Goal: Complete application form

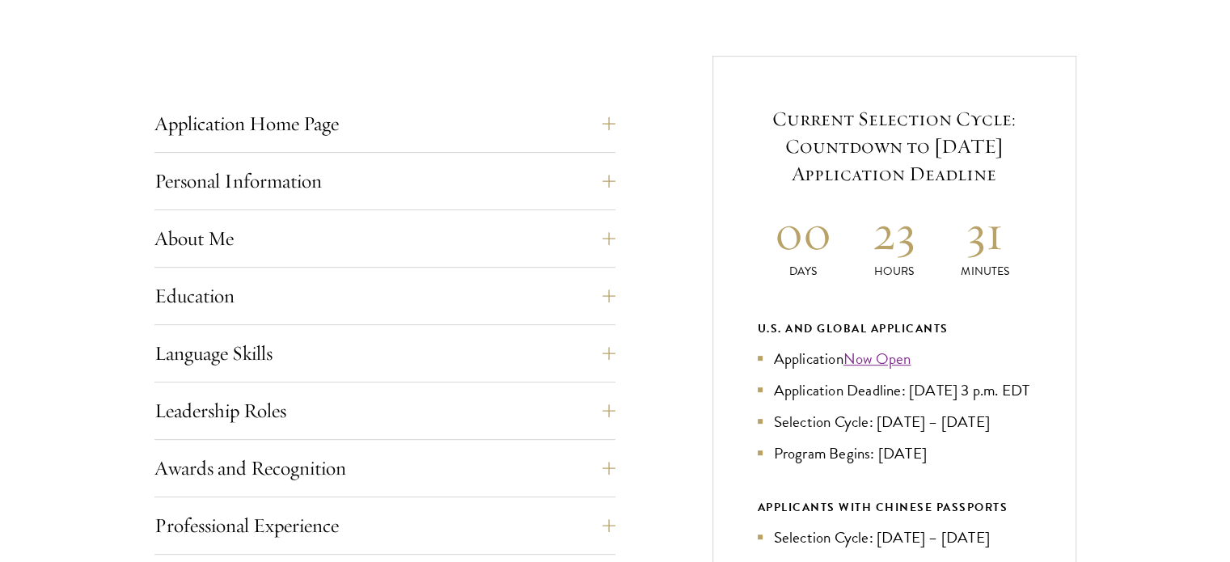
scroll to position [602, 0]
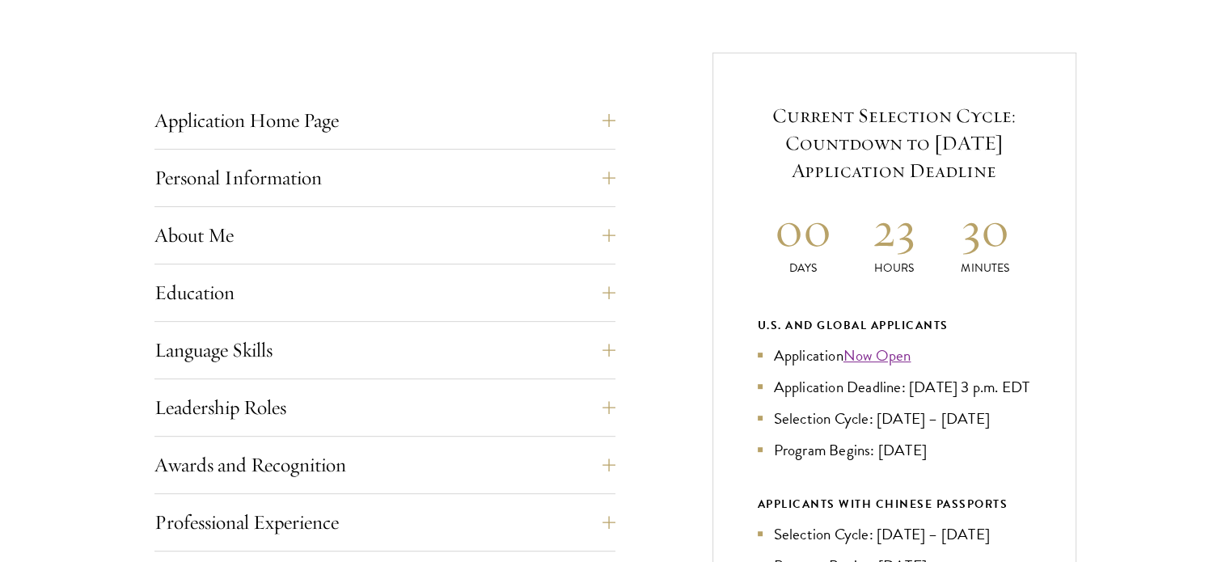
click at [1184, 159] on div "Start the Process Take the first step toward joining a global community that wi…" at bounding box center [615, 440] width 1230 height 1142
click at [289, 111] on button "Application Home Page" at bounding box center [397, 120] width 461 height 39
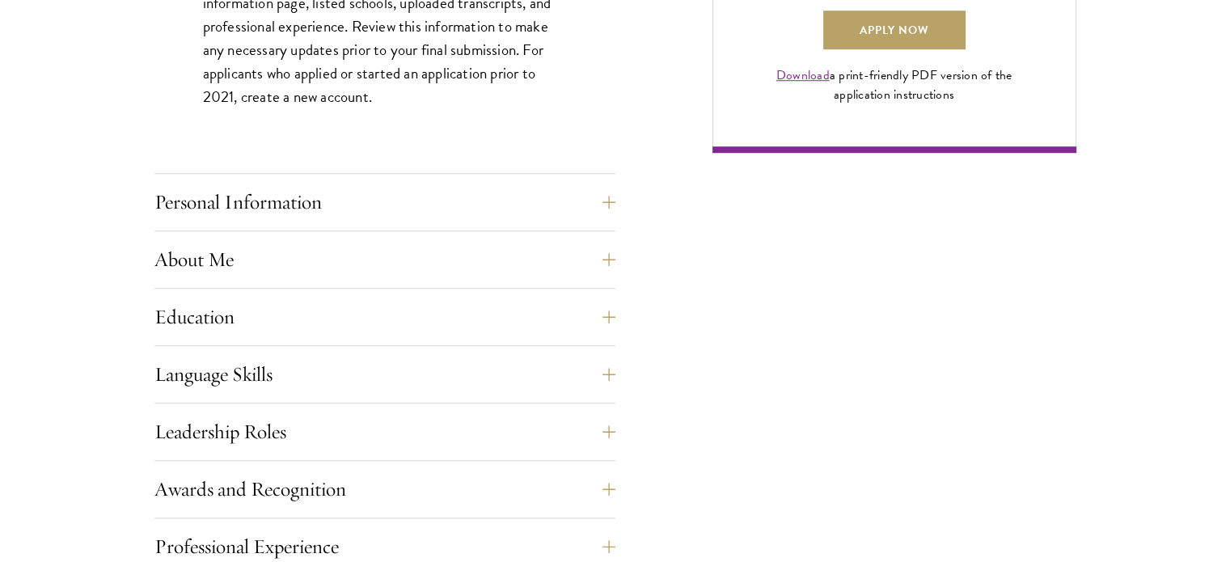
scroll to position [1300, 0]
click at [253, 188] on button "Personal Information" at bounding box center [397, 201] width 461 height 39
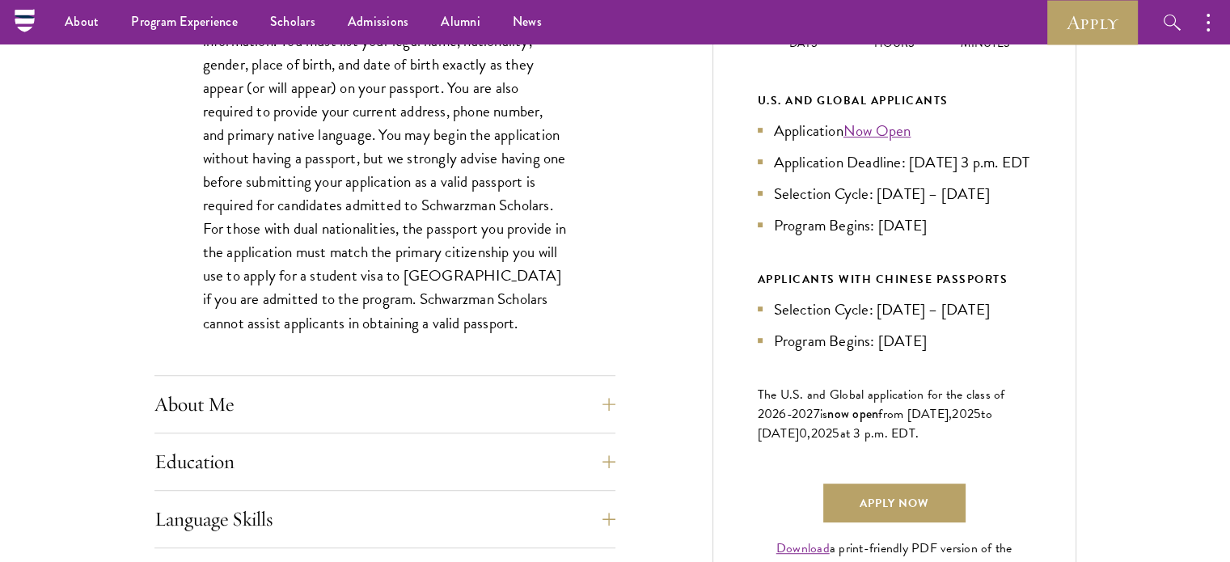
scroll to position [825, 0]
click at [487, 404] on button "About Me" at bounding box center [397, 406] width 461 height 39
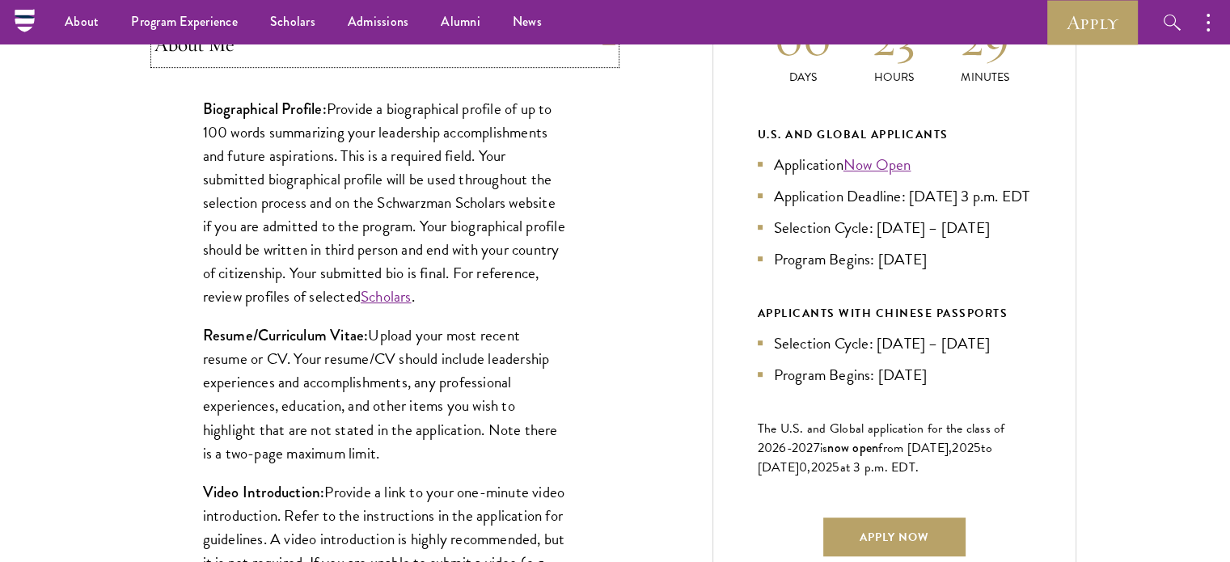
scroll to position [792, 0]
click at [203, 106] on strong "Biographical Profile:" at bounding box center [265, 109] width 124 height 22
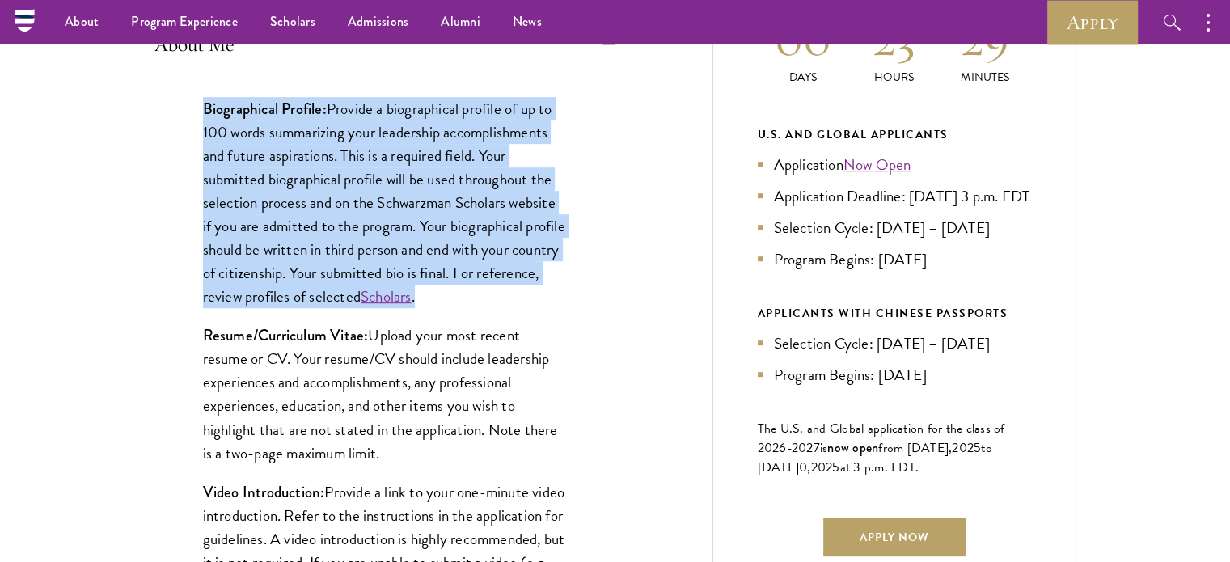
drag, startPoint x: 206, startPoint y: 107, endPoint x: 518, endPoint y: 294, distance: 363.1
click at [518, 294] on p "Biographical Profile: Provide a biographical profile of up to 100 words summari…" at bounding box center [385, 203] width 364 height 212
copy p "Biographical Profile: Provide a biographical profile of up to 100 words summari…"
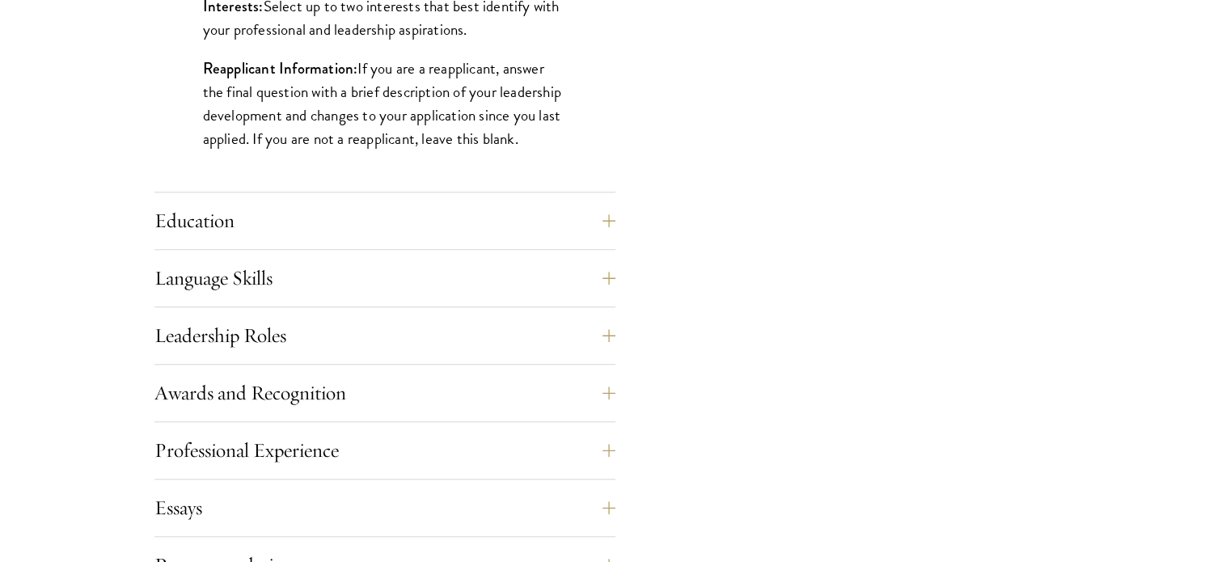
scroll to position [1459, 0]
click at [304, 206] on button "Education" at bounding box center [397, 220] width 461 height 39
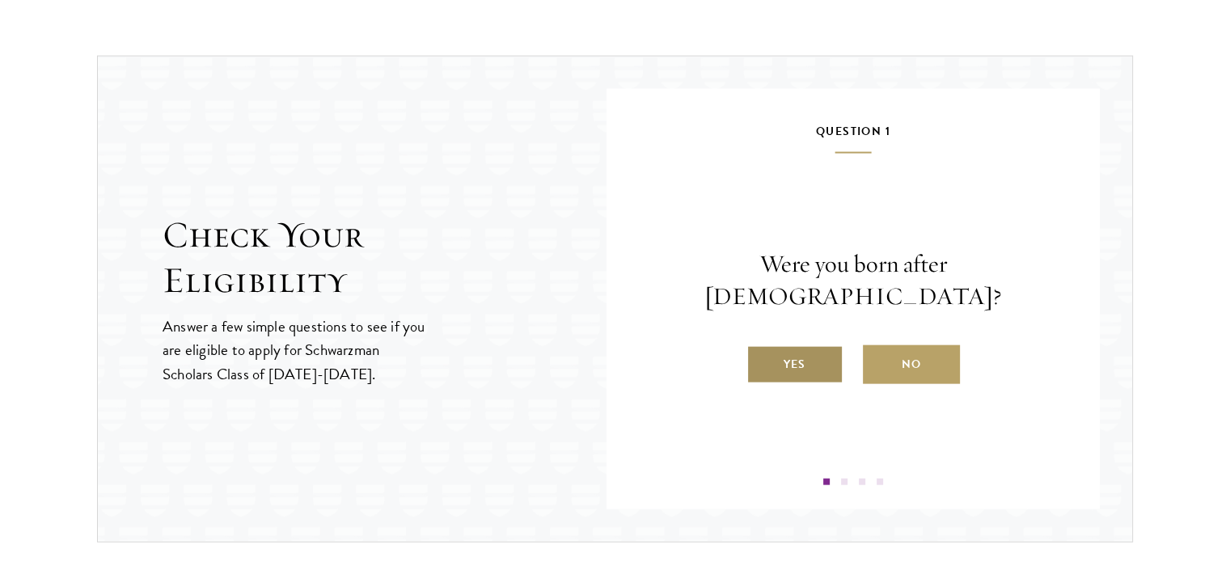
scroll to position [3557, 0]
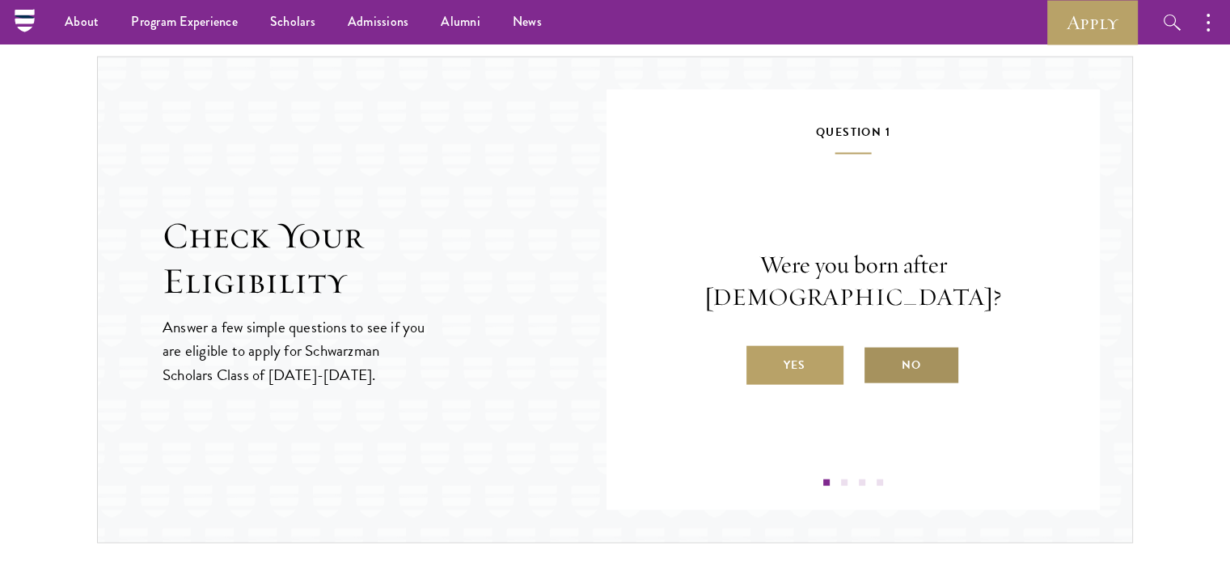
click at [899, 346] on label "No" at bounding box center [911, 365] width 97 height 39
click at [877, 348] on input "No" at bounding box center [870, 355] width 15 height 15
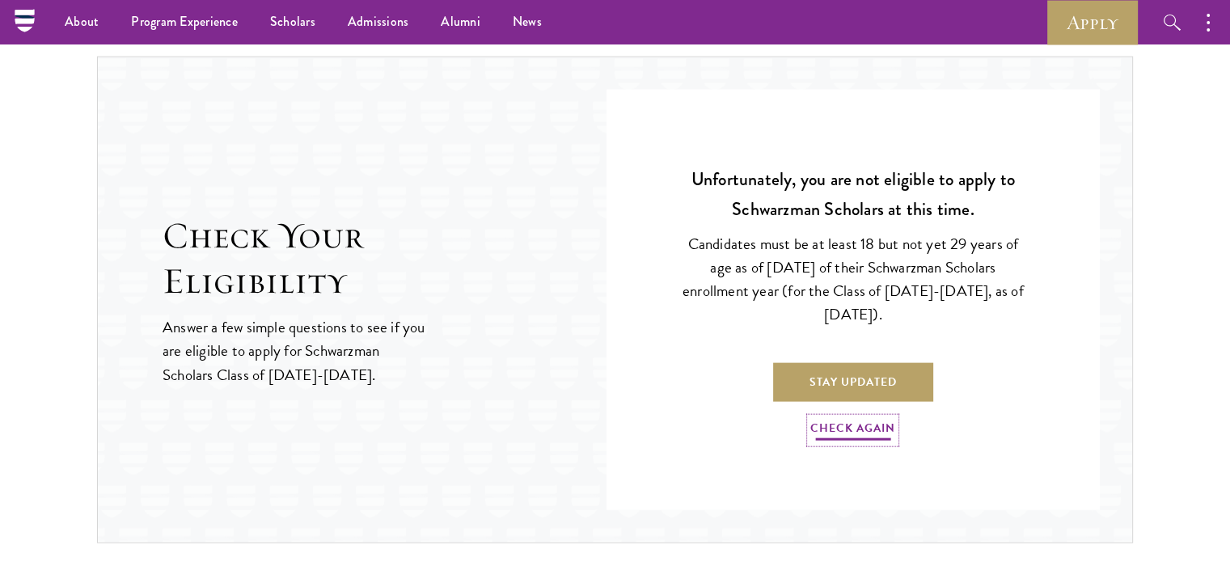
click at [832, 429] on link "Check Again" at bounding box center [852, 430] width 85 height 25
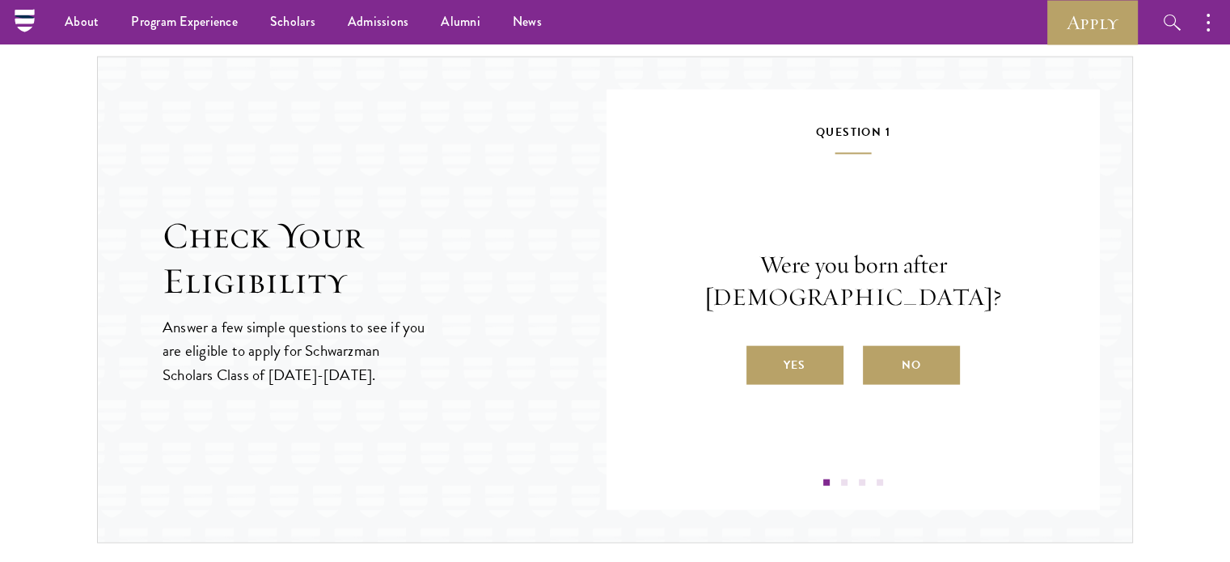
drag, startPoint x: 843, startPoint y: 484, endPoint x: 846, endPoint y: 475, distance: 9.5
click at [846, 475] on div "Question 1 Were you born after August 1, 1997? Yes No Question 2 Will you have …" at bounding box center [853, 300] width 493 height 421
click at [846, 480] on span at bounding box center [844, 483] width 6 height 6
click at [903, 347] on label "No" at bounding box center [911, 365] width 97 height 39
click at [877, 348] on input "No" at bounding box center [870, 355] width 15 height 15
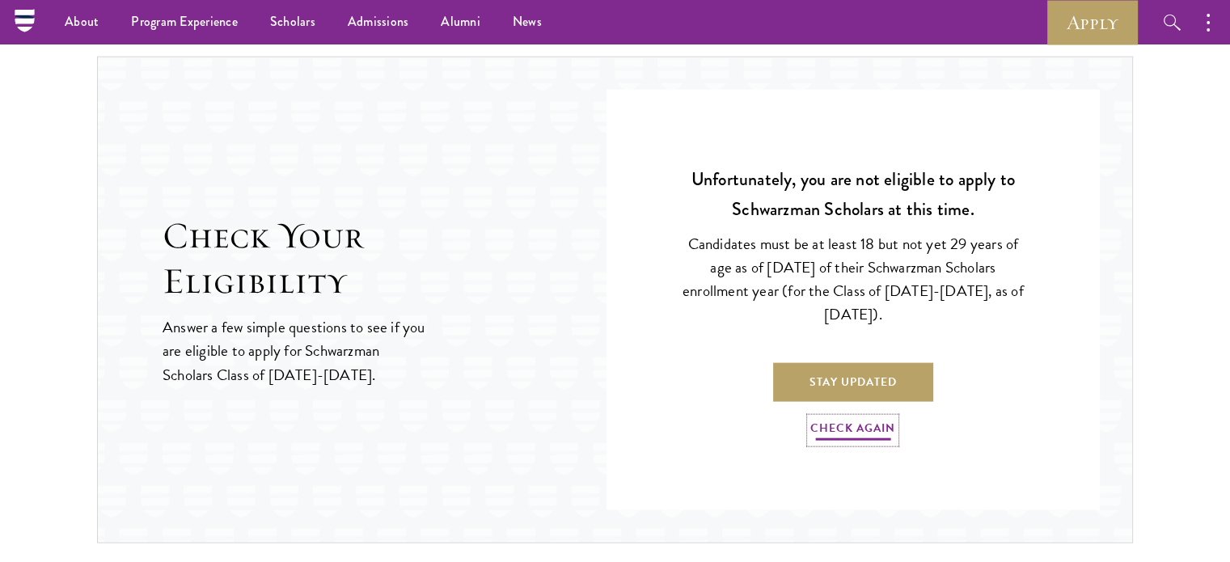
click at [839, 425] on link "Check Again" at bounding box center [852, 430] width 85 height 25
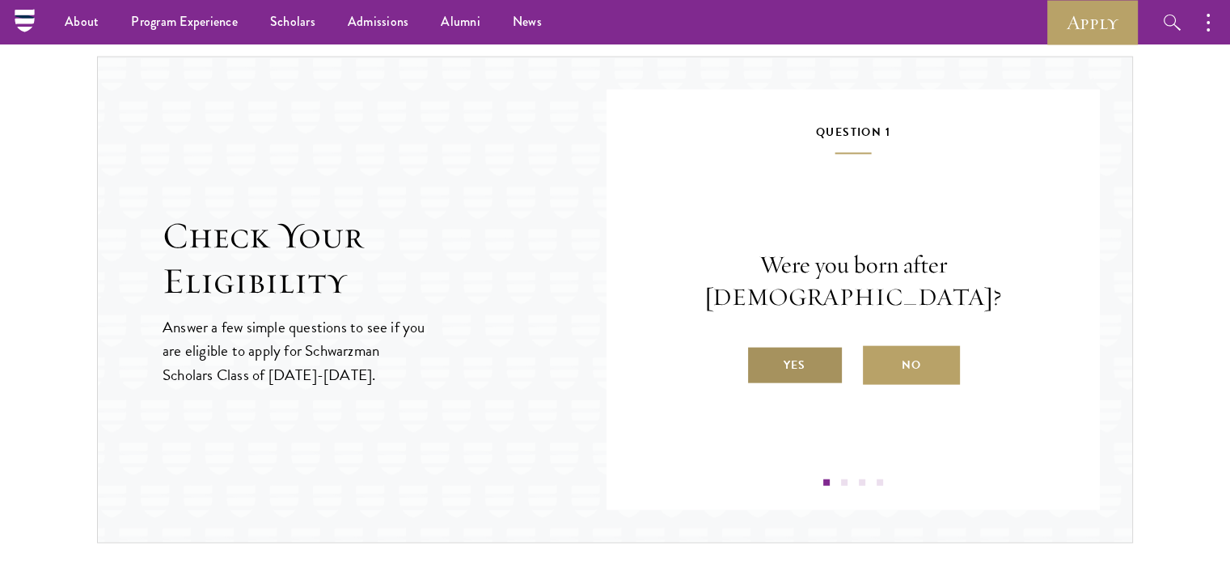
click at [789, 365] on label "Yes" at bounding box center [794, 365] width 97 height 39
click at [761, 362] on input "Yes" at bounding box center [753, 355] width 15 height 15
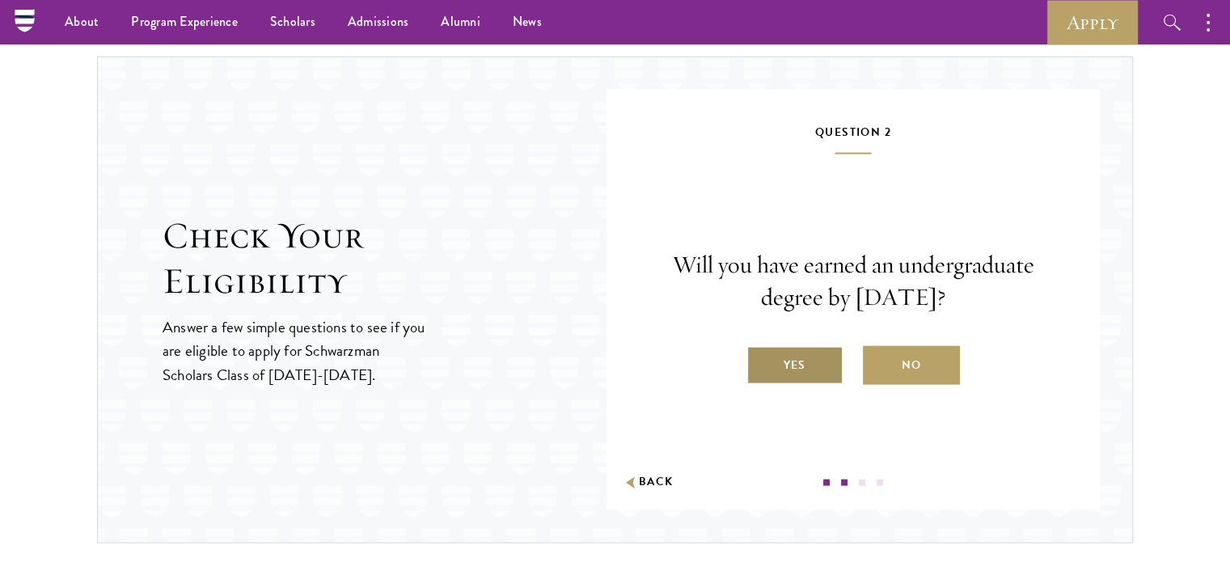
click at [822, 368] on label "Yes" at bounding box center [794, 365] width 97 height 39
click at [761, 362] on input "Yes" at bounding box center [753, 355] width 15 height 15
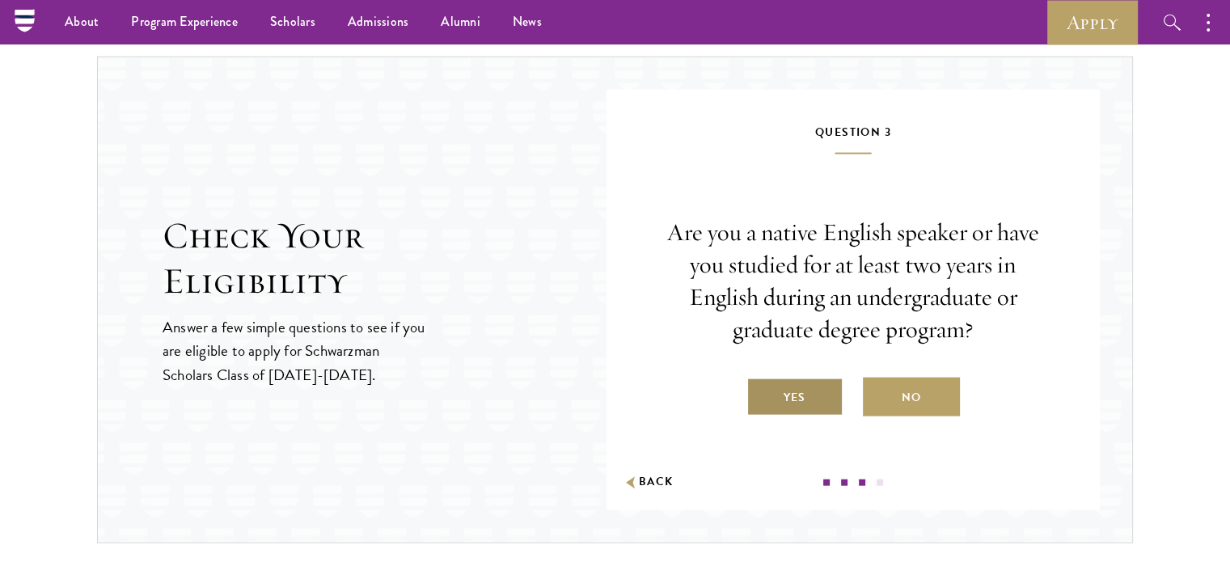
click at [810, 410] on label "Yes" at bounding box center [794, 397] width 97 height 39
click at [761, 395] on input "Yes" at bounding box center [753, 387] width 15 height 15
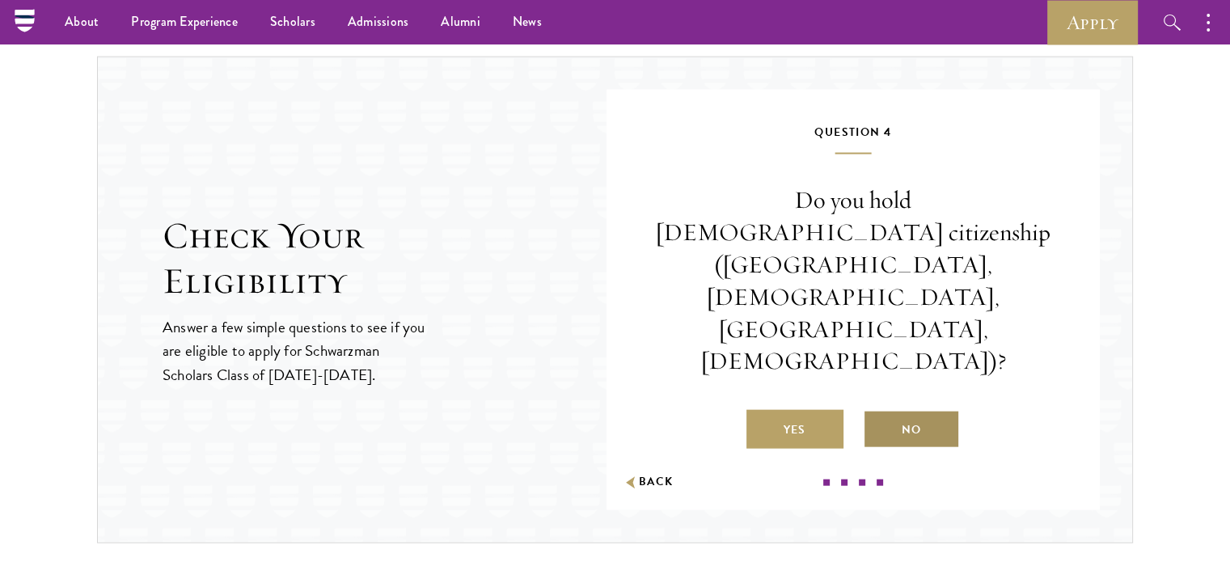
click at [890, 410] on label "No" at bounding box center [911, 429] width 97 height 39
click at [877, 412] on input "No" at bounding box center [870, 419] width 15 height 15
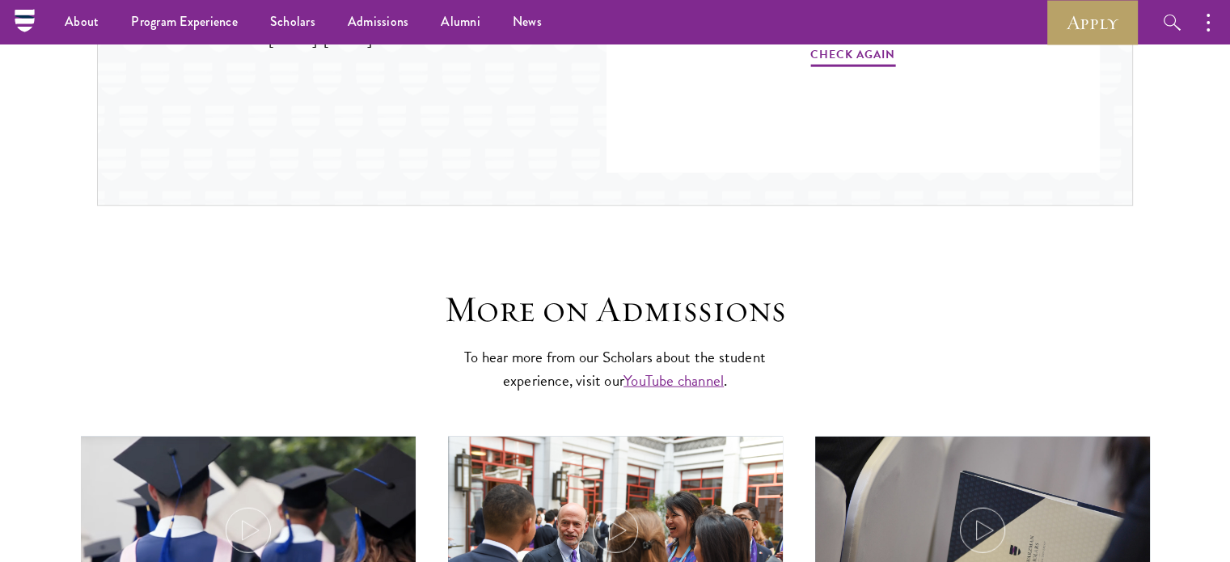
scroll to position [3830, 0]
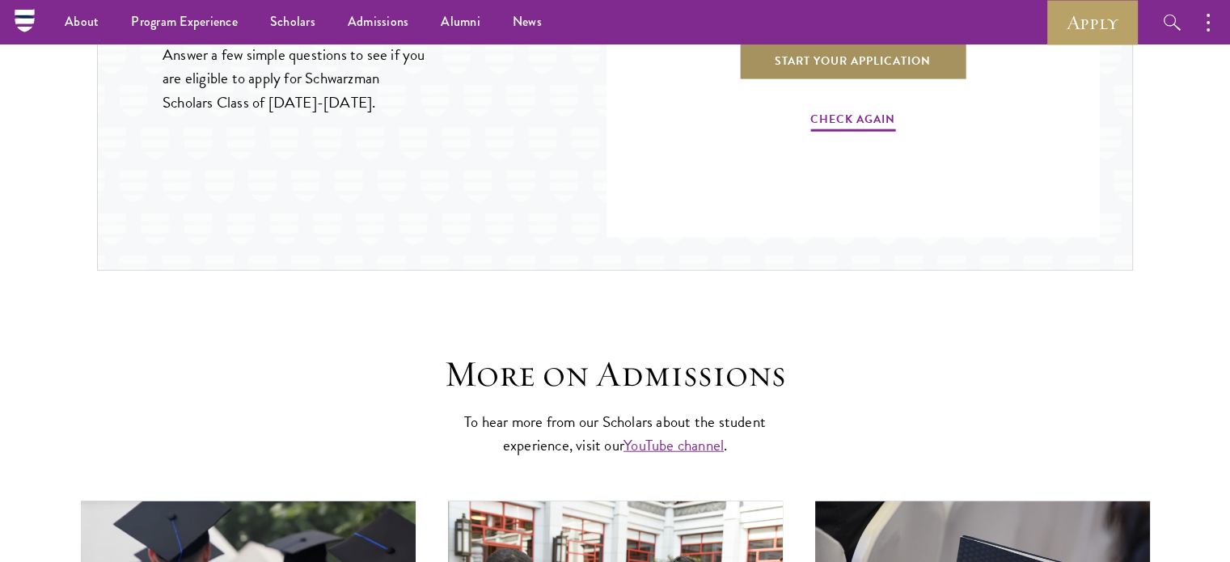
click at [860, 61] on link "Start Your Application" at bounding box center [852, 60] width 229 height 39
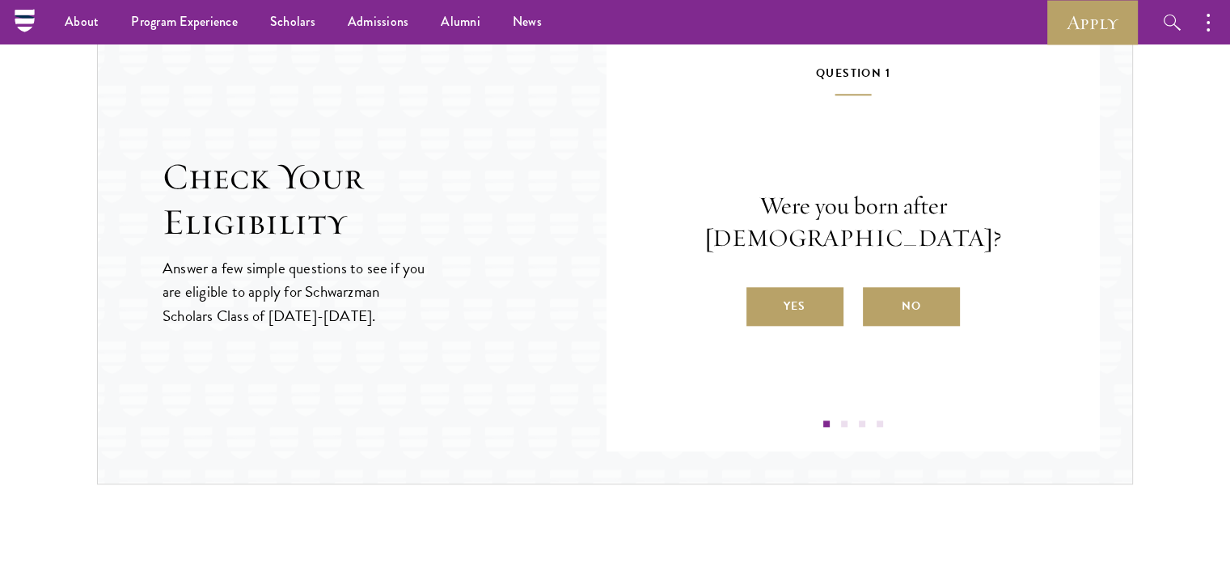
scroll to position [1649, 0]
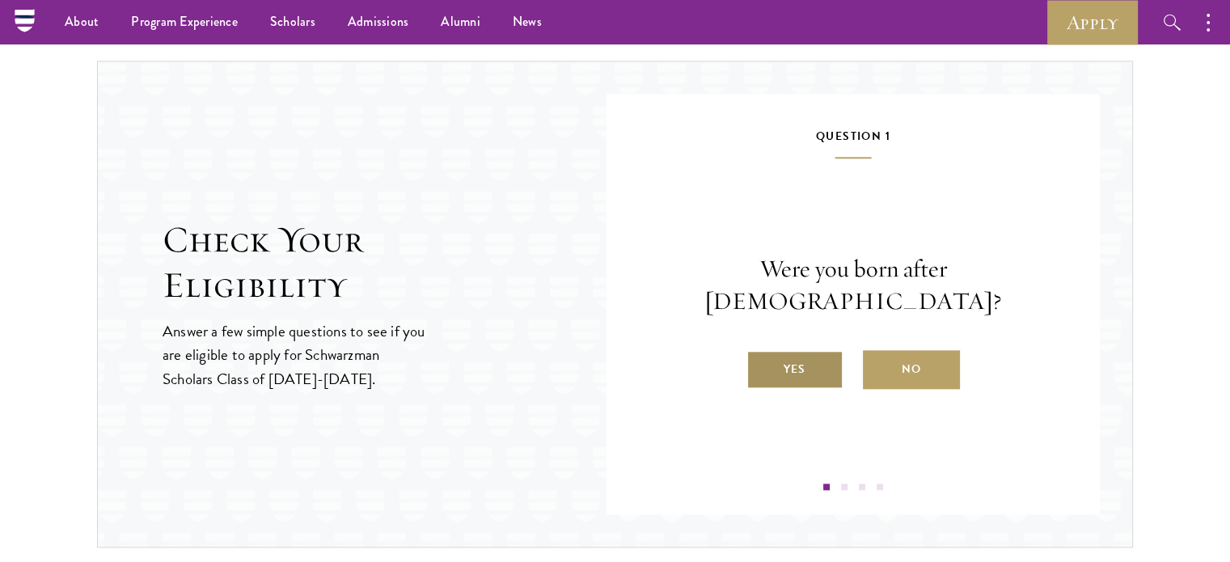
click at [815, 357] on label "Yes" at bounding box center [794, 369] width 97 height 39
click at [761, 357] on input "Yes" at bounding box center [753, 359] width 15 height 15
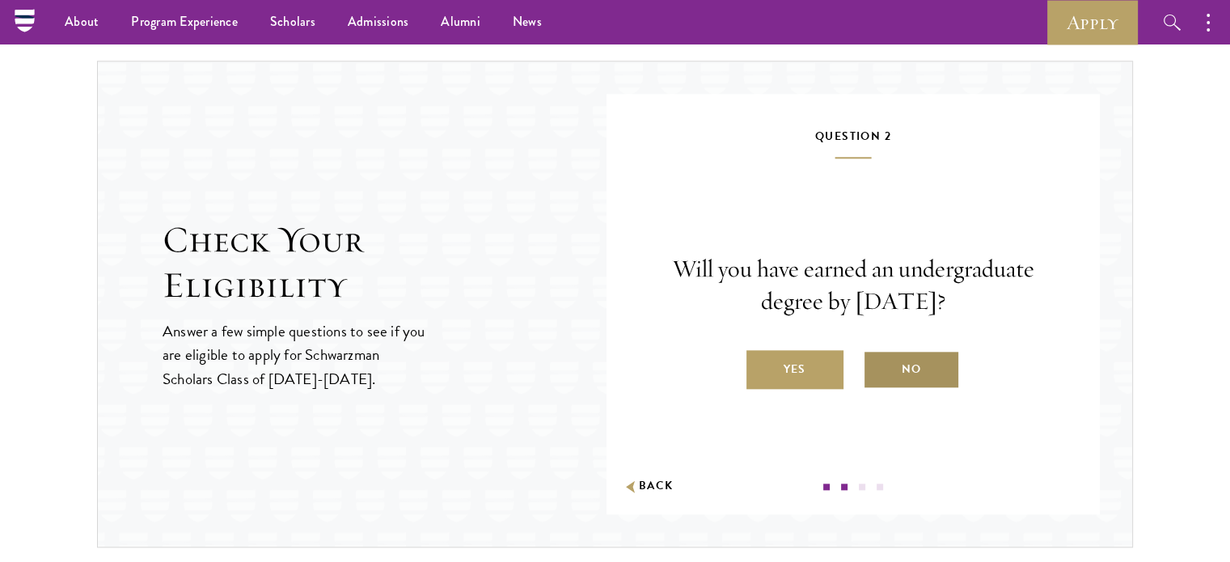
click at [898, 370] on label "No" at bounding box center [911, 369] width 97 height 39
click at [877, 366] on input "No" at bounding box center [870, 359] width 15 height 15
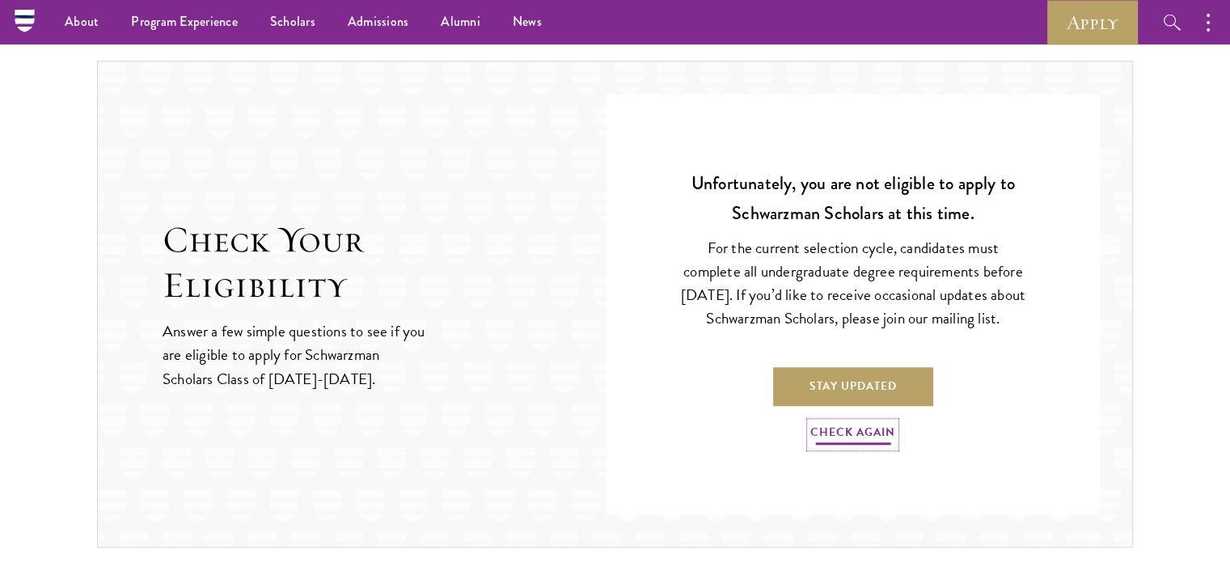
click at [852, 443] on link "Check Again" at bounding box center [852, 434] width 85 height 25
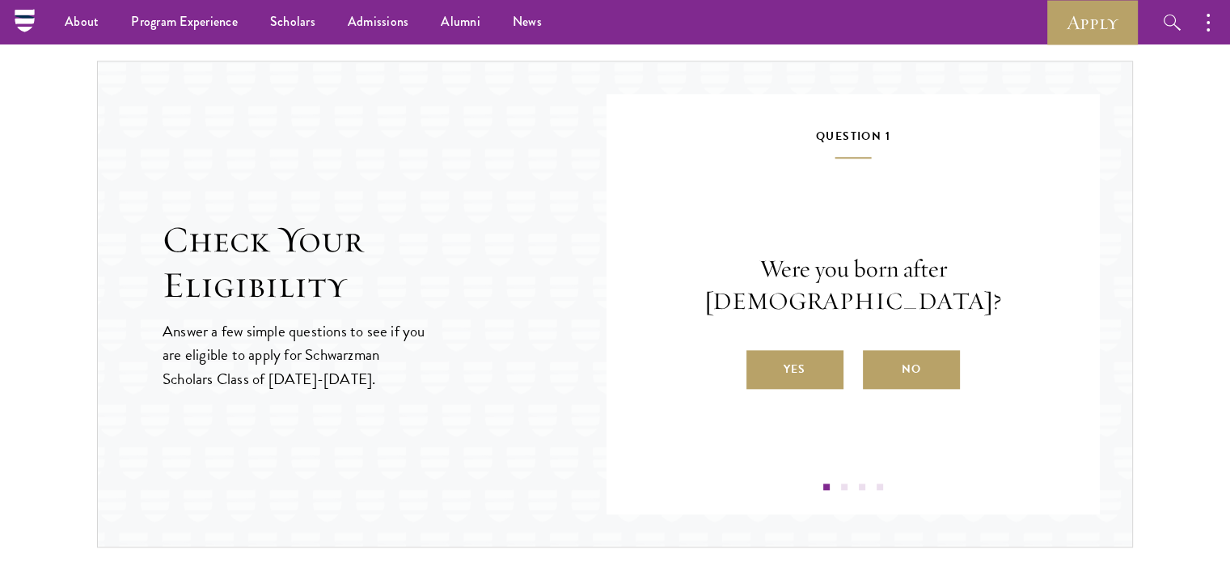
click at [852, 443] on div "Question 1 Were you born after August 1, 1997? Yes No" at bounding box center [853, 308] width 396 height 364
drag, startPoint x: 904, startPoint y: 371, endPoint x: 912, endPoint y: 362, distance: 12.0
click at [912, 362] on div "Question 1 Were you born after August 1, 1997? Yes No" at bounding box center [853, 308] width 396 height 364
click at [912, 362] on label "No" at bounding box center [911, 369] width 97 height 39
click at [877, 362] on input "No" at bounding box center [870, 359] width 15 height 15
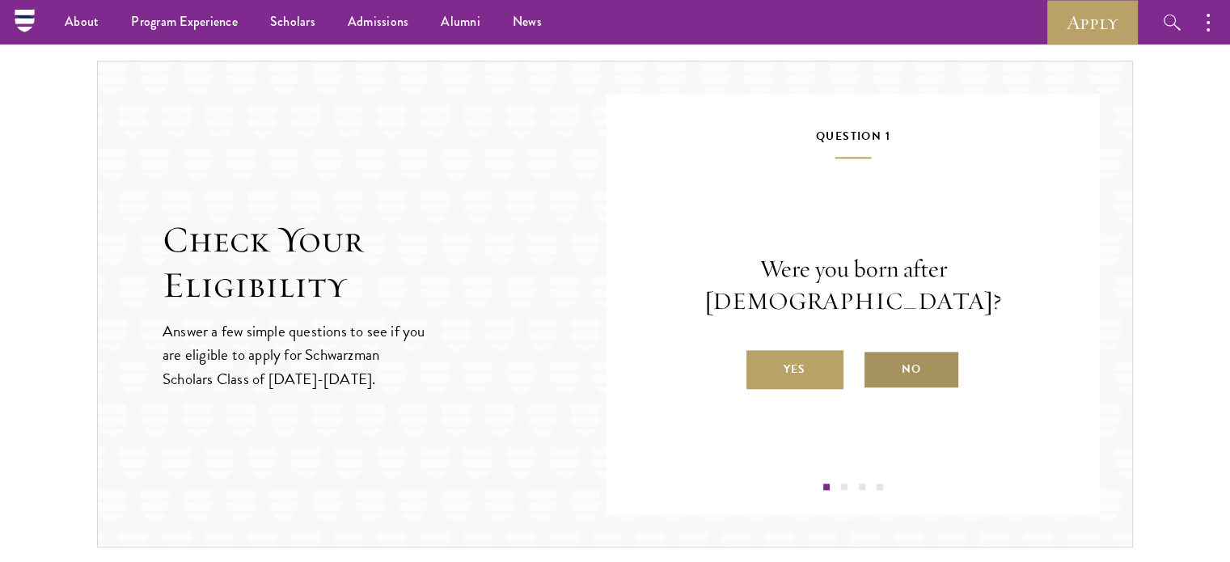
radio input "true"
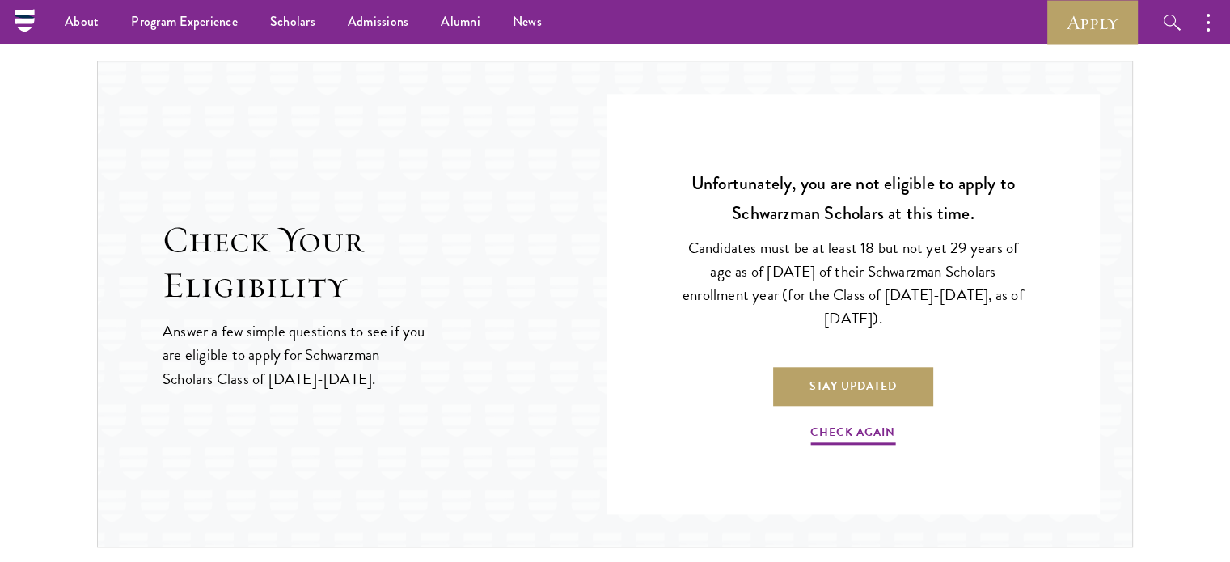
click at [835, 414] on p "Check Again" at bounding box center [853, 426] width 348 height 41
click at [864, 431] on link "Check Again" at bounding box center [852, 434] width 85 height 25
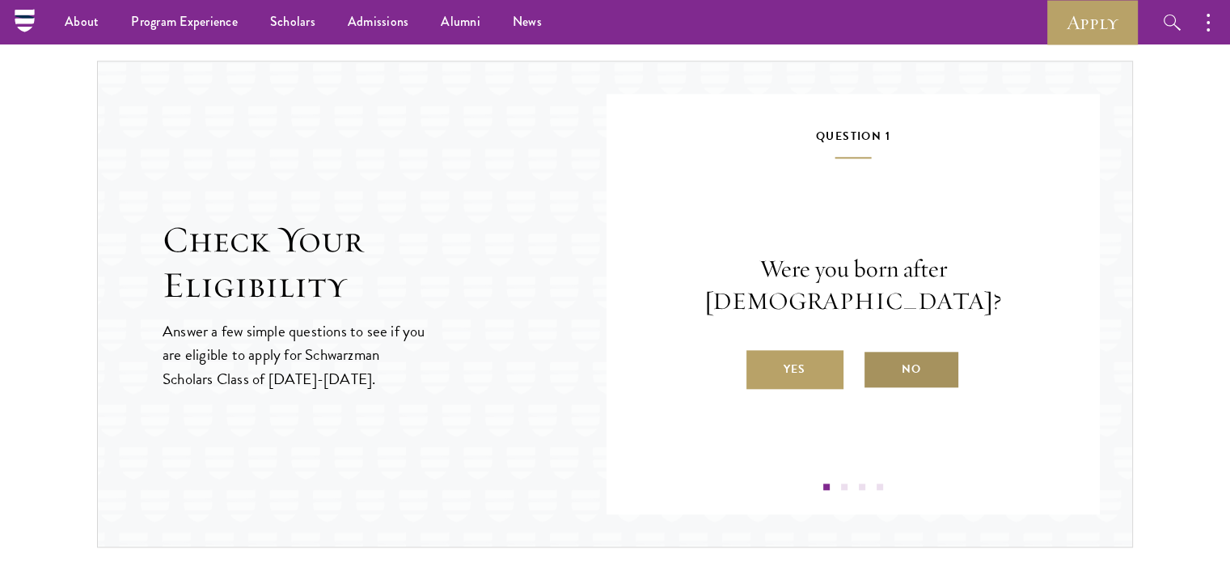
click at [899, 350] on label "No" at bounding box center [911, 369] width 97 height 39
click at [877, 352] on input "No" at bounding box center [870, 359] width 15 height 15
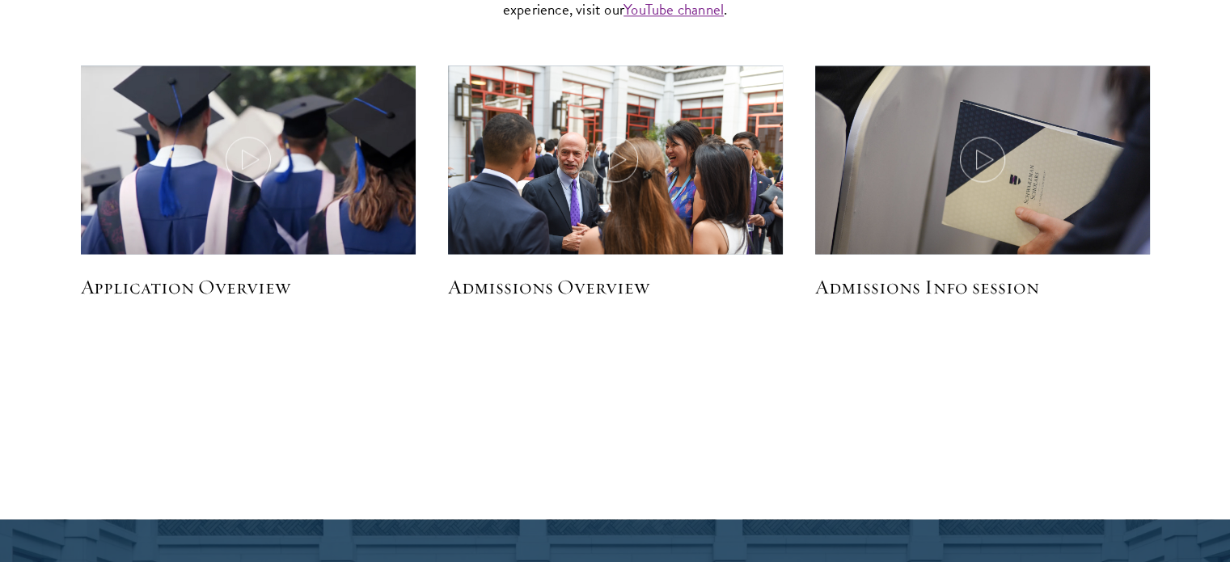
scroll to position [2362, 0]
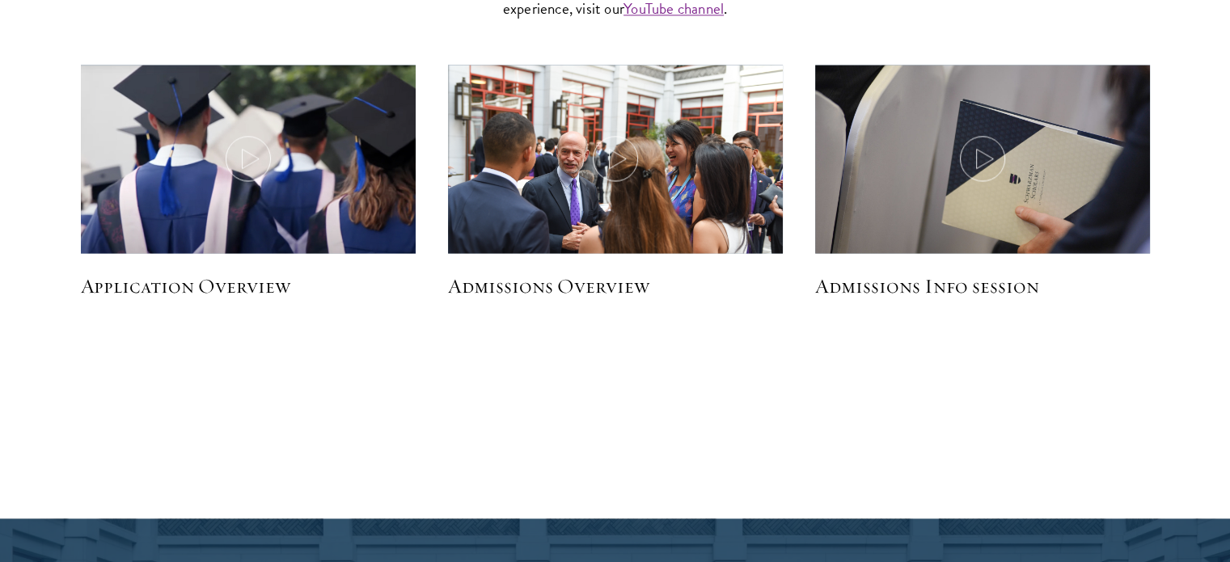
click at [556, 391] on section "More on Admissions To hear more from our Scholars about the student experience,…" at bounding box center [615, 127] width 1230 height 587
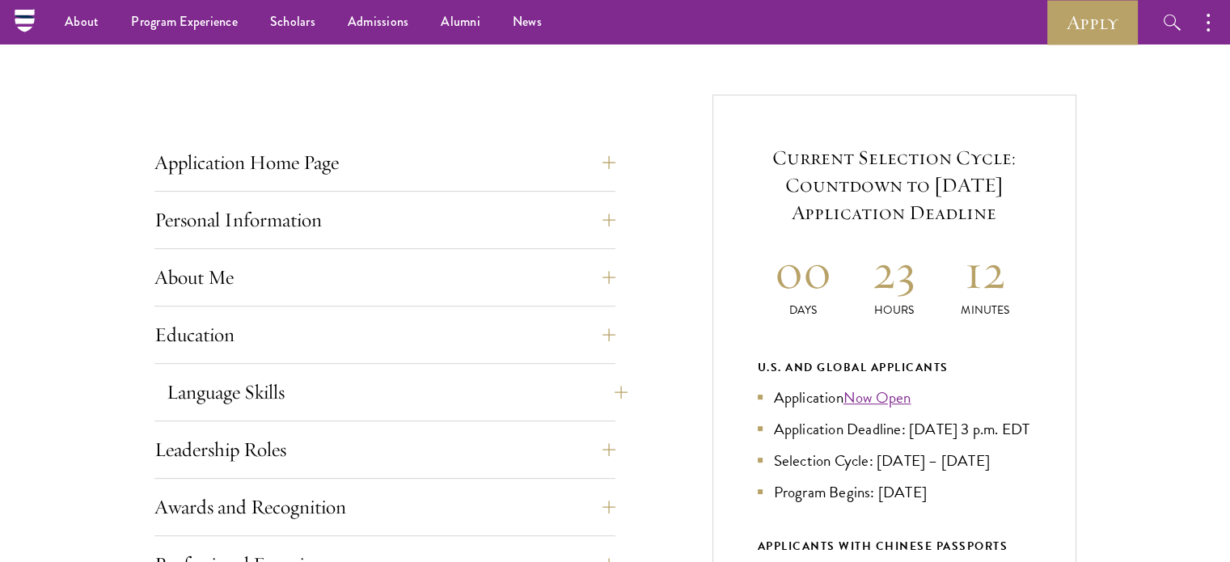
scroll to position [559, 0]
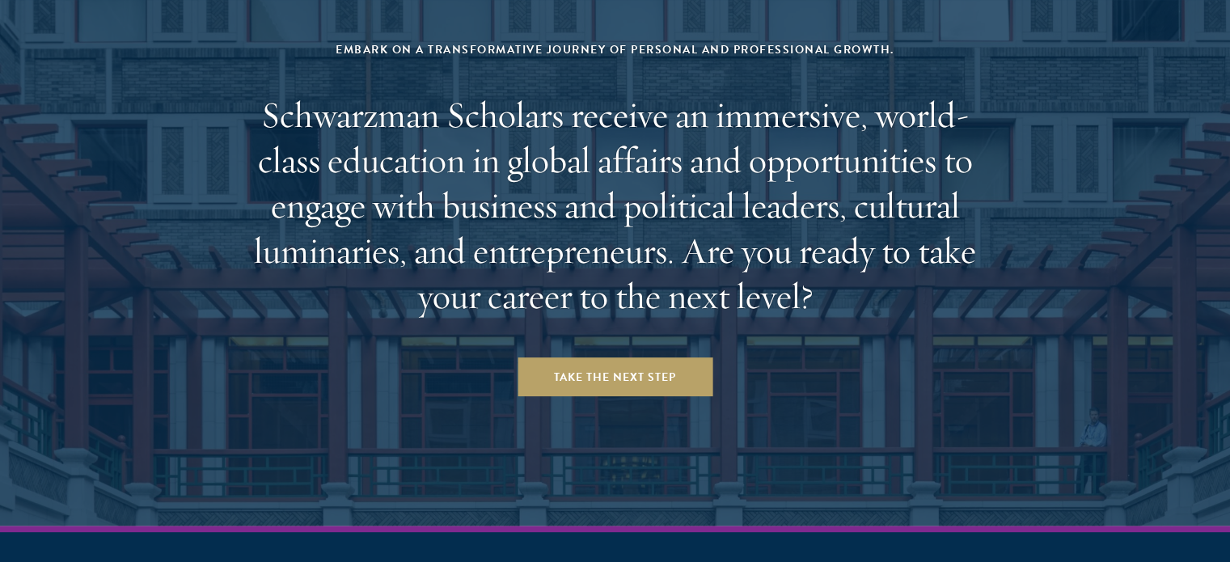
scroll to position [6790, 0]
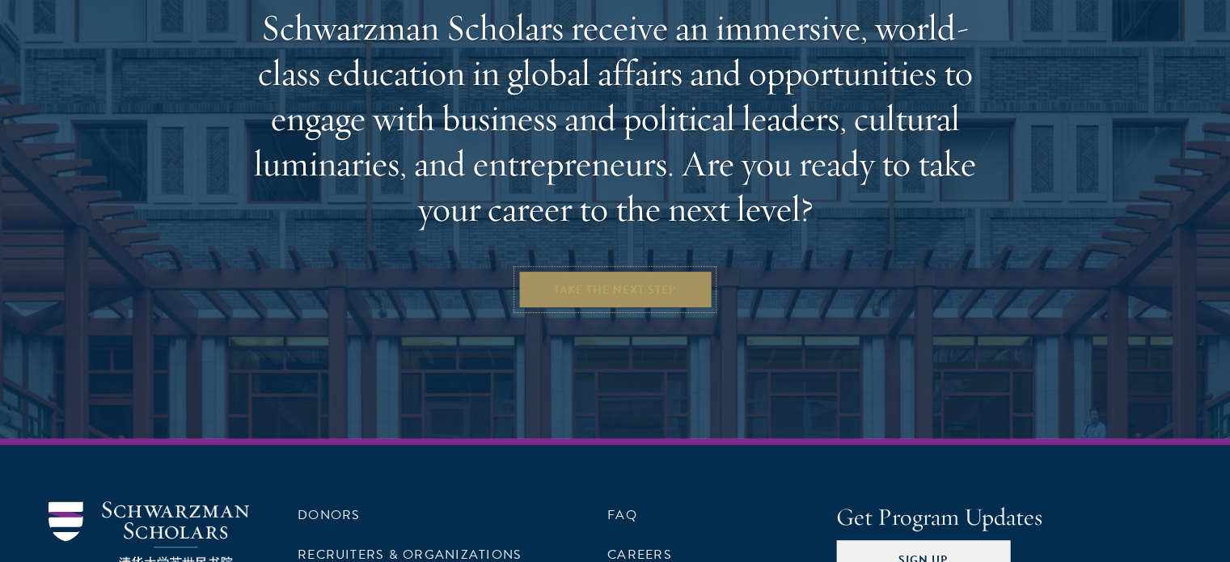
click at [571, 270] on link "Take the Next Step" at bounding box center [615, 289] width 195 height 39
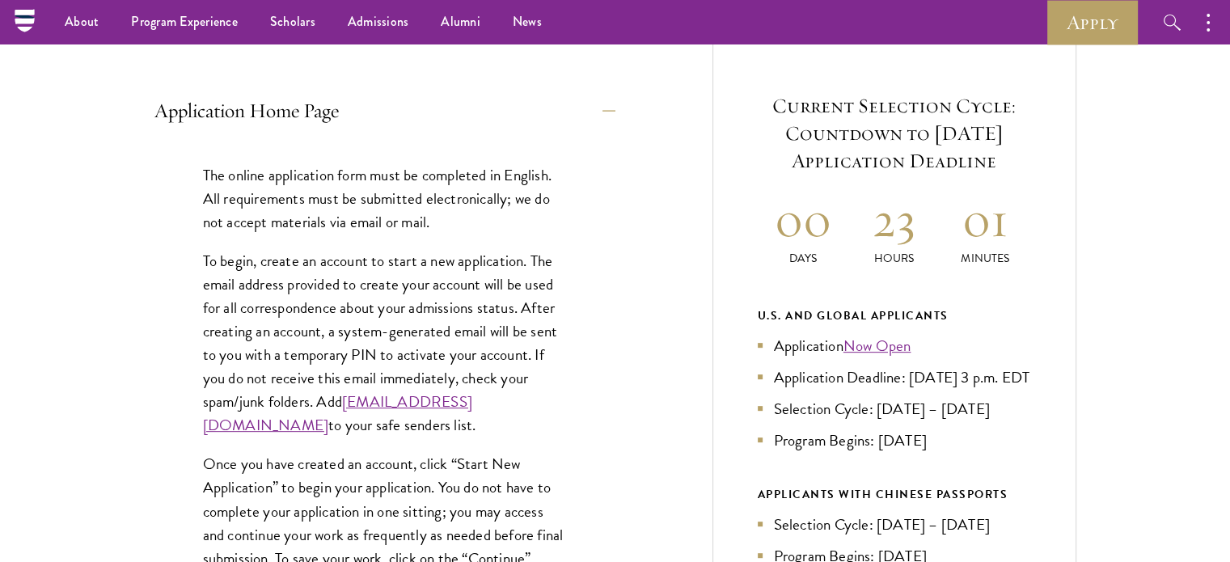
scroll to position [569, 0]
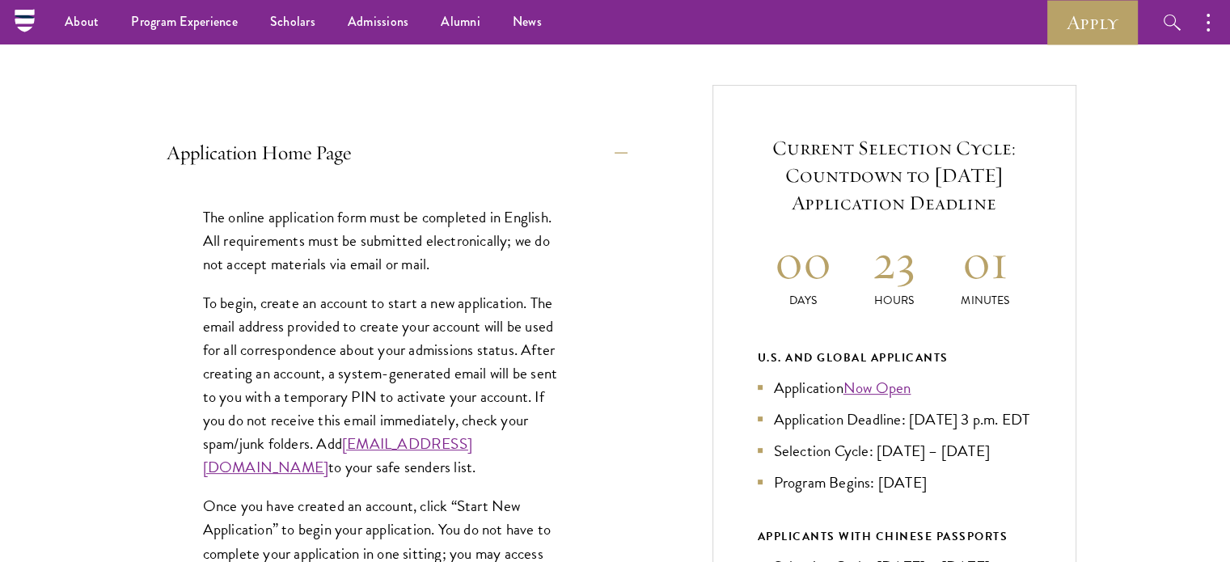
click at [475, 145] on button "Application Home Page" at bounding box center [397, 152] width 461 height 39
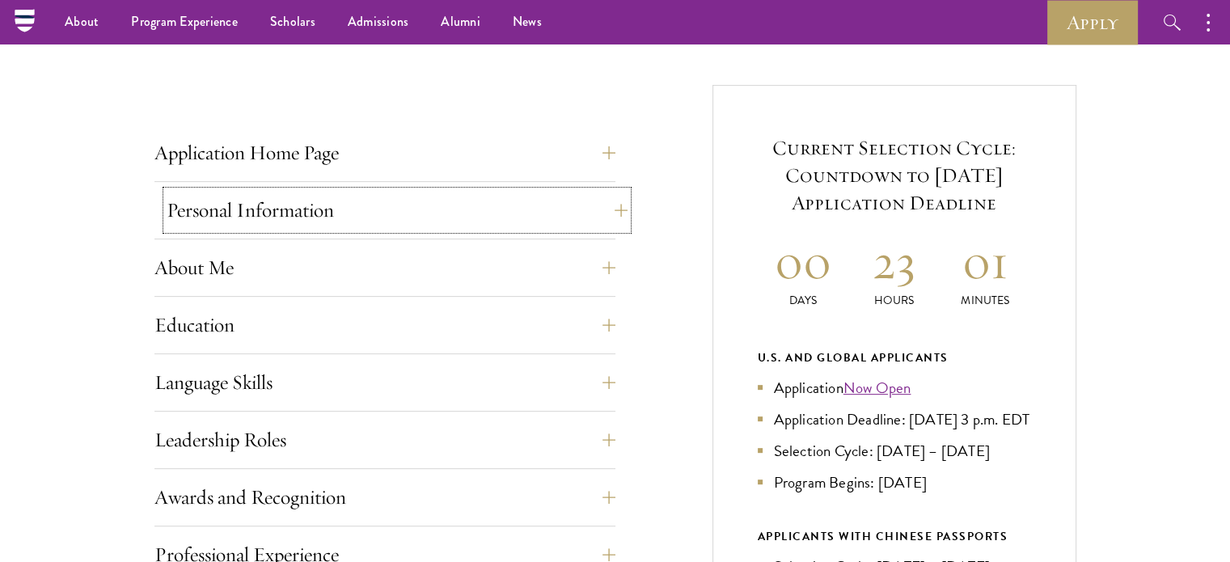
click at [429, 201] on button "Personal Information" at bounding box center [397, 210] width 461 height 39
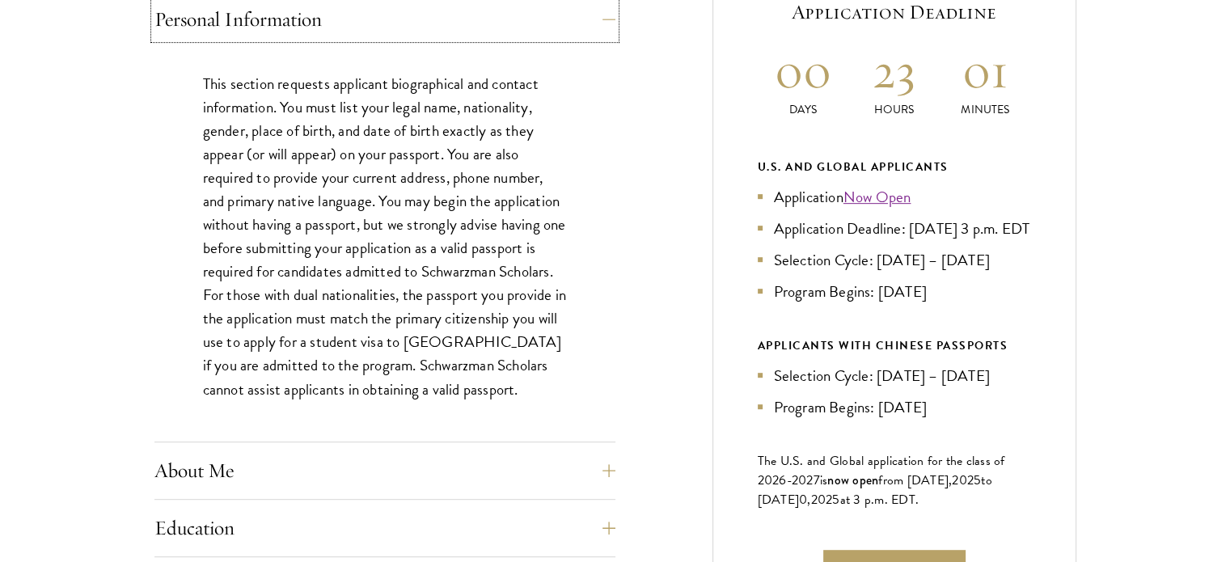
scroll to position [712, 0]
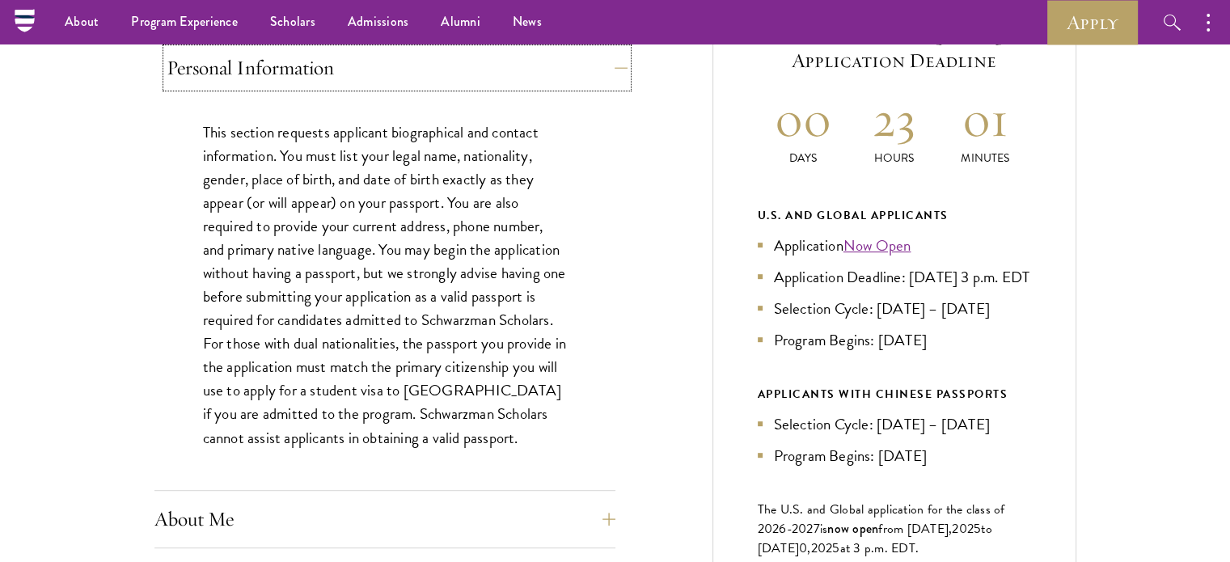
click at [429, 67] on button "Personal Information" at bounding box center [397, 68] width 461 height 39
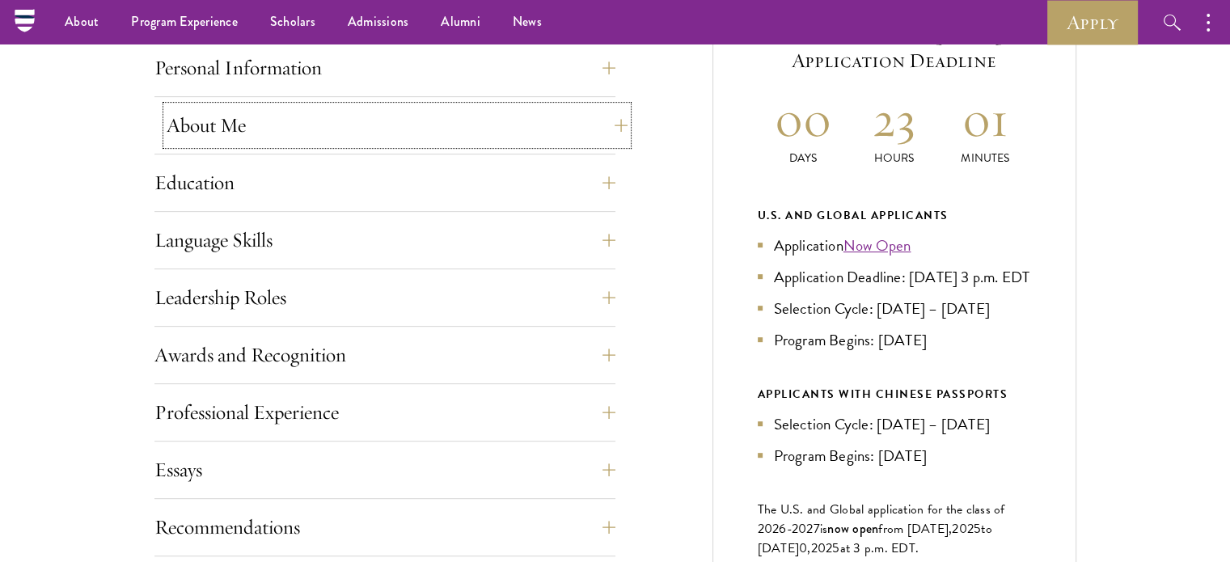
click at [408, 112] on button "About Me" at bounding box center [397, 125] width 461 height 39
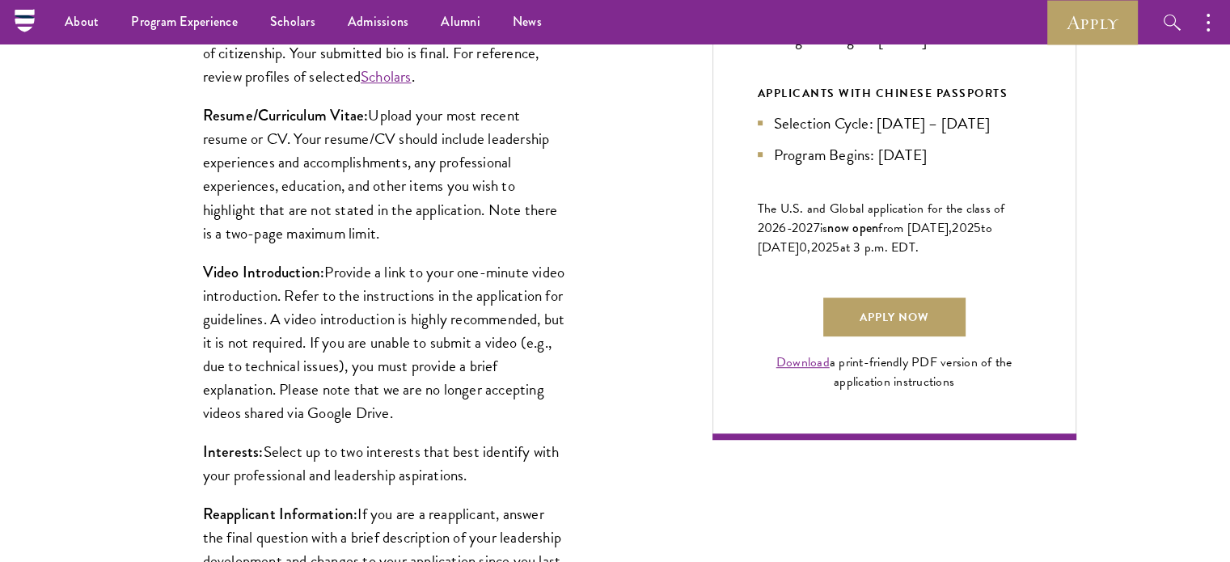
scroll to position [961, 0]
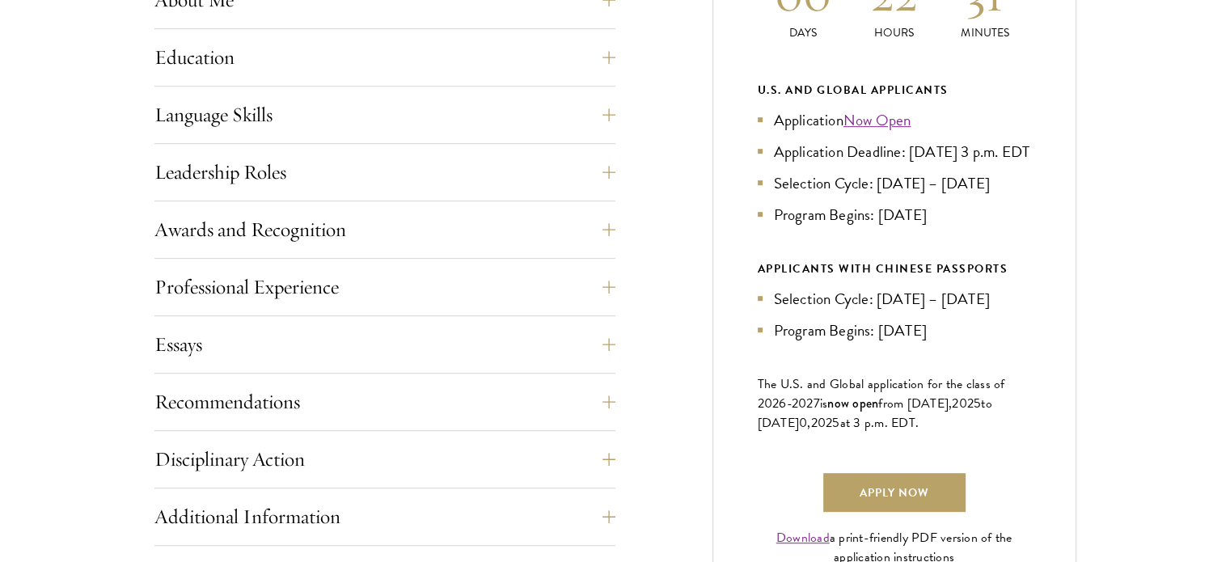
scroll to position [838, 0]
click at [471, 229] on button "Awards and Recognition" at bounding box center [397, 228] width 461 height 39
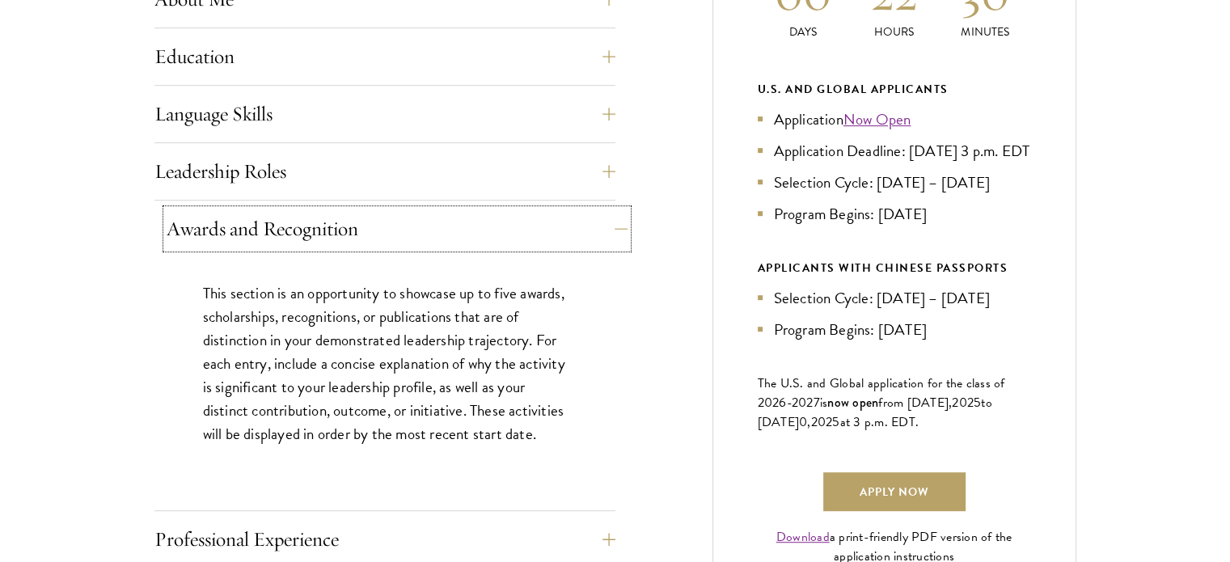
click at [471, 229] on button "Awards and Recognition" at bounding box center [397, 228] width 461 height 39
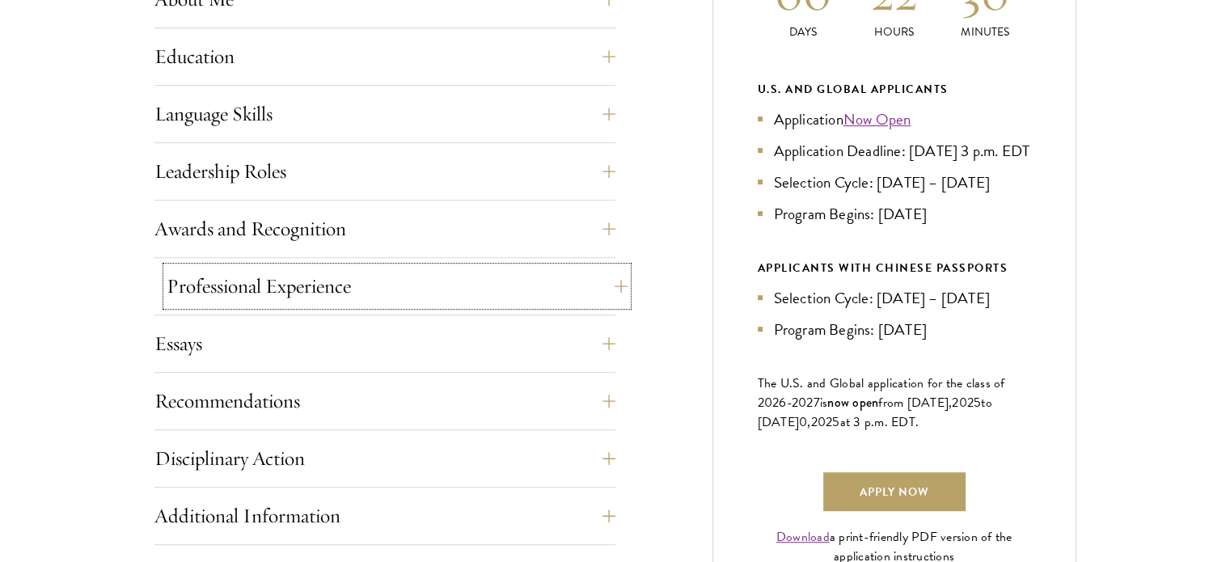
click at [448, 296] on button "Professional Experience" at bounding box center [397, 286] width 461 height 39
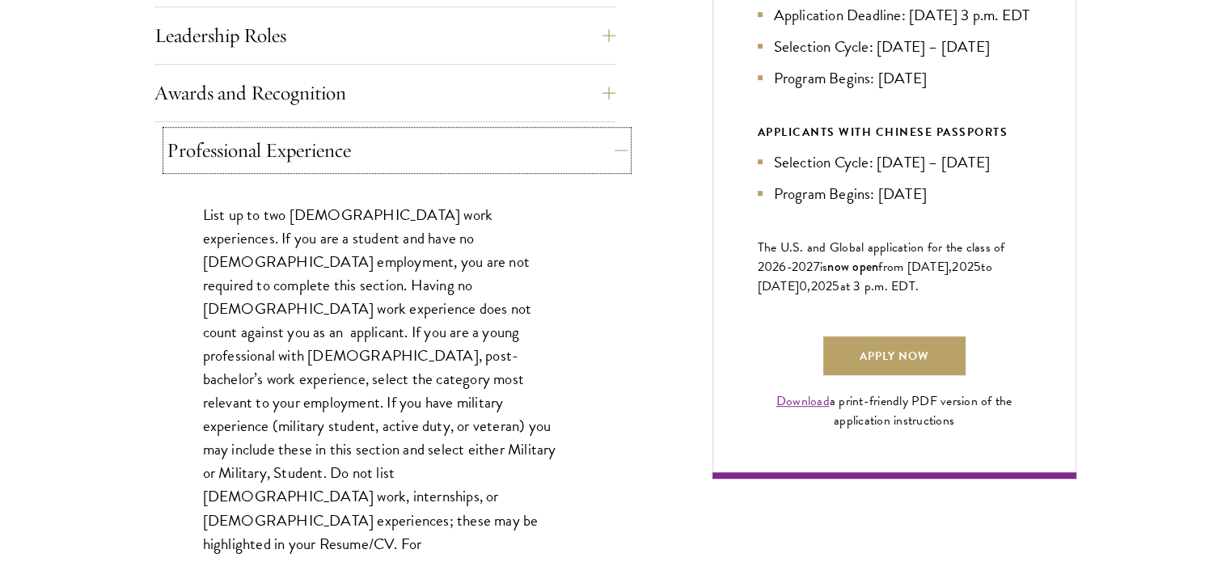
scroll to position [980, 0]
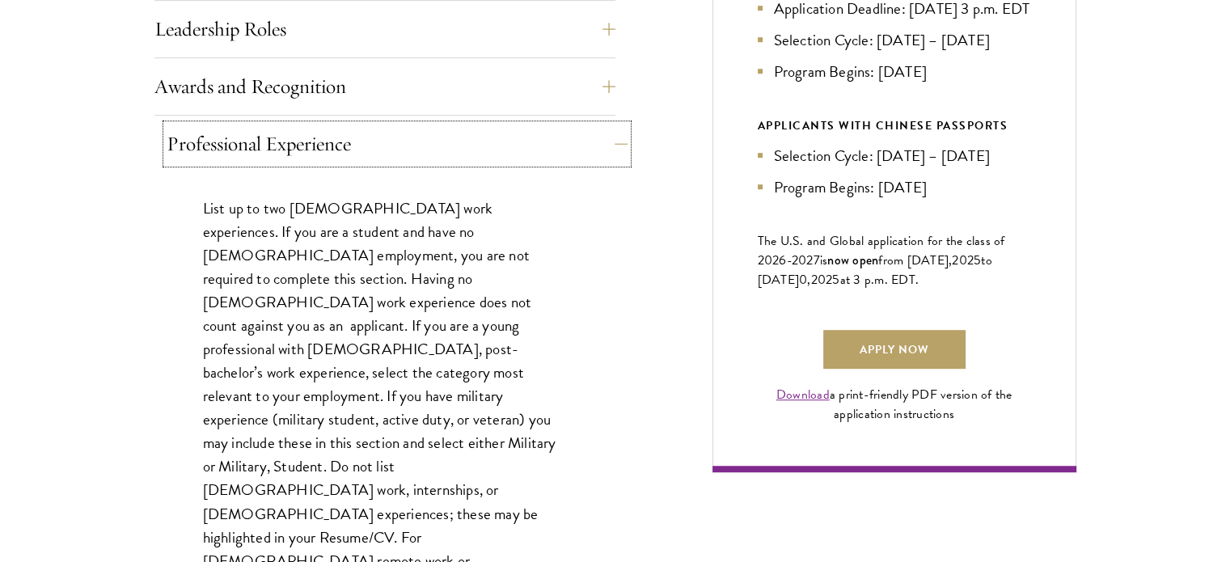
click at [398, 141] on button "Professional Experience" at bounding box center [397, 144] width 461 height 39
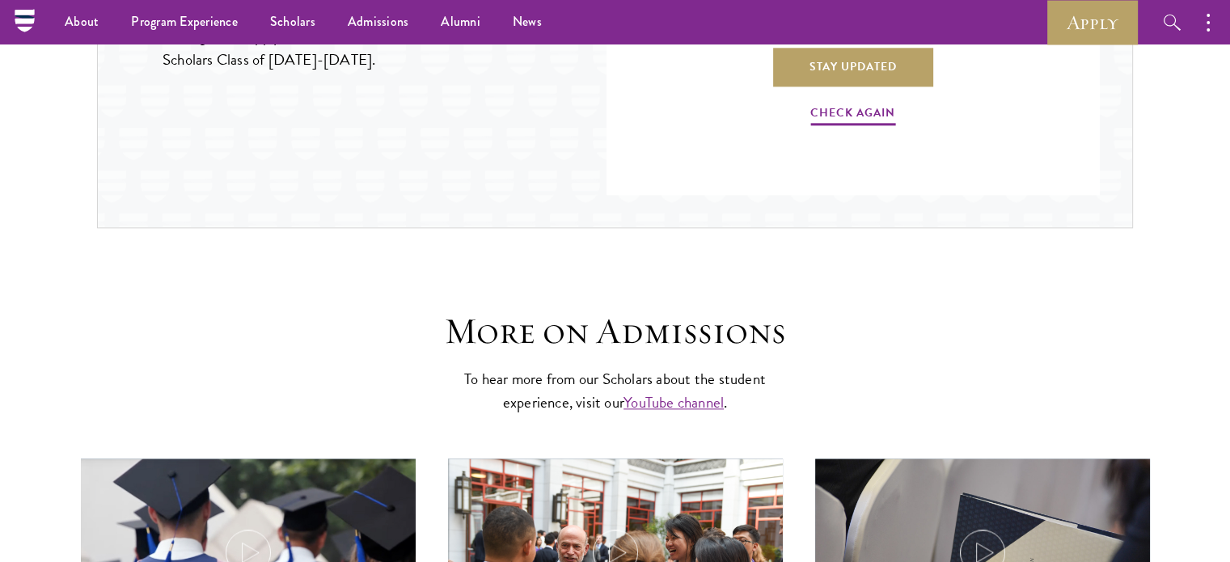
scroll to position [1876, 0]
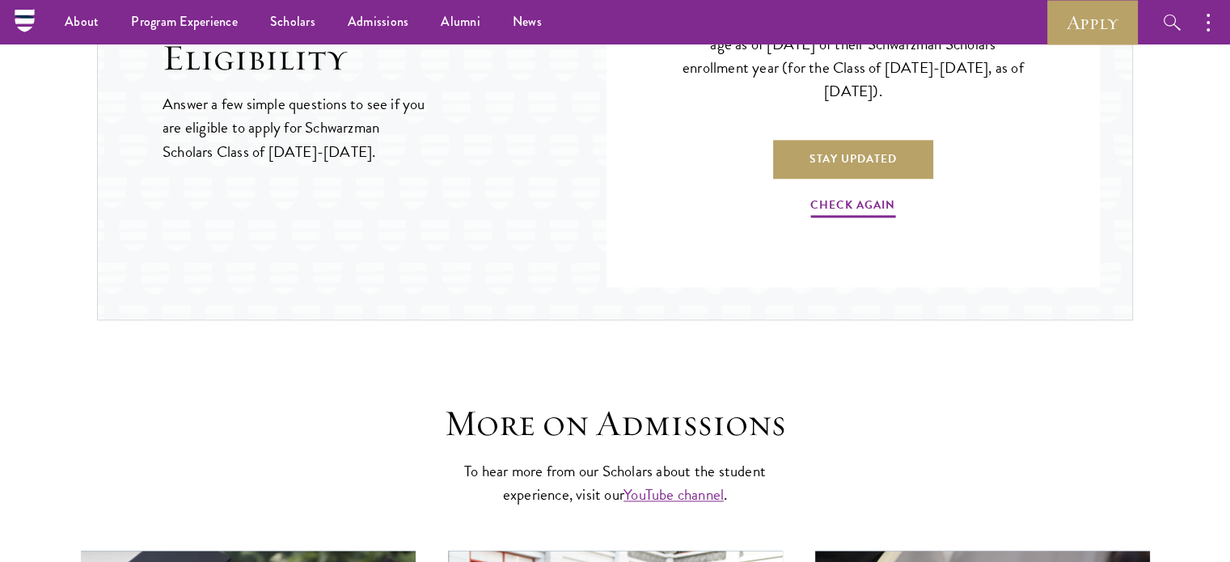
click at [841, 218] on div "Unfortunately, you are not eligible to apply to Schwarzman Scholars at this tim…" at bounding box center [853, 81] width 396 height 364
click at [843, 206] on link "Check Again" at bounding box center [852, 207] width 85 height 25
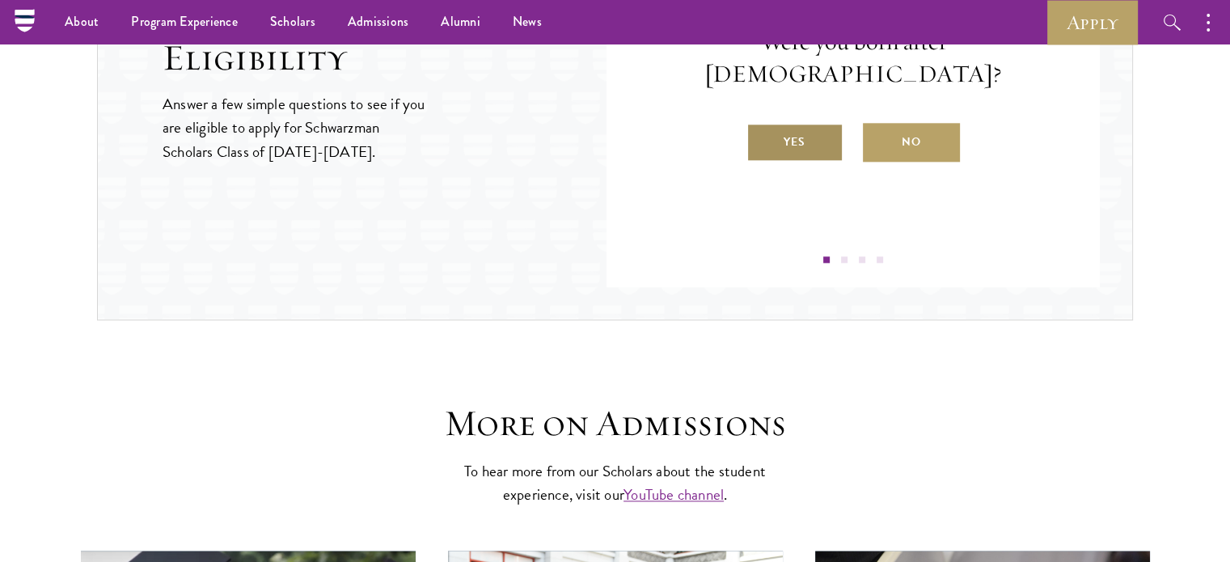
click at [818, 128] on label "Yes" at bounding box center [794, 142] width 97 height 39
click at [761, 128] on input "Yes" at bounding box center [753, 132] width 15 height 15
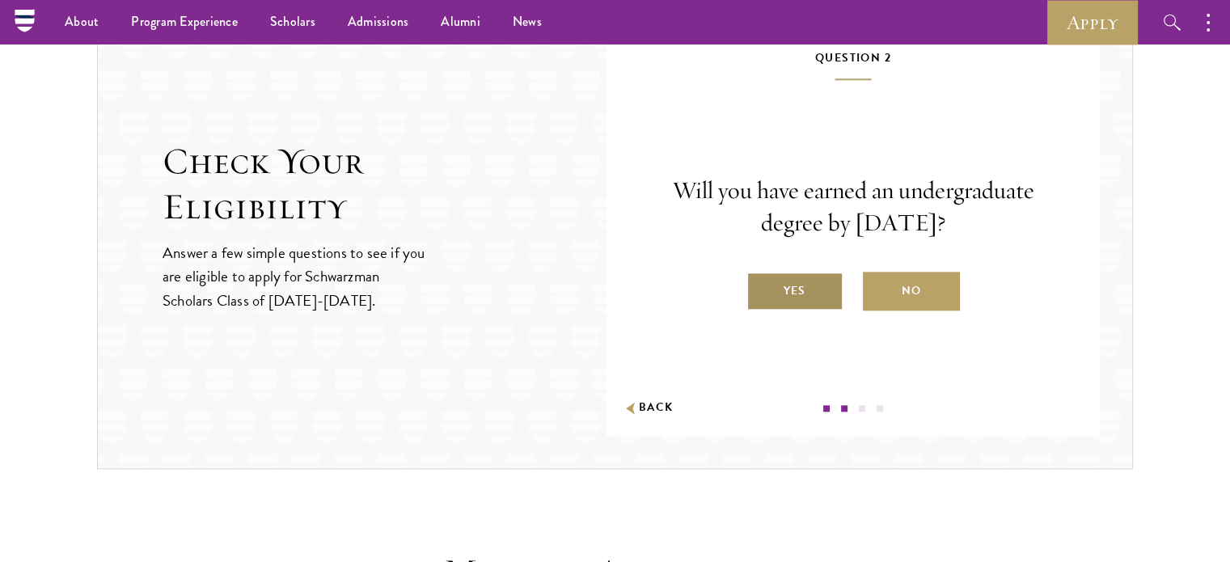
scroll to position [1701, 0]
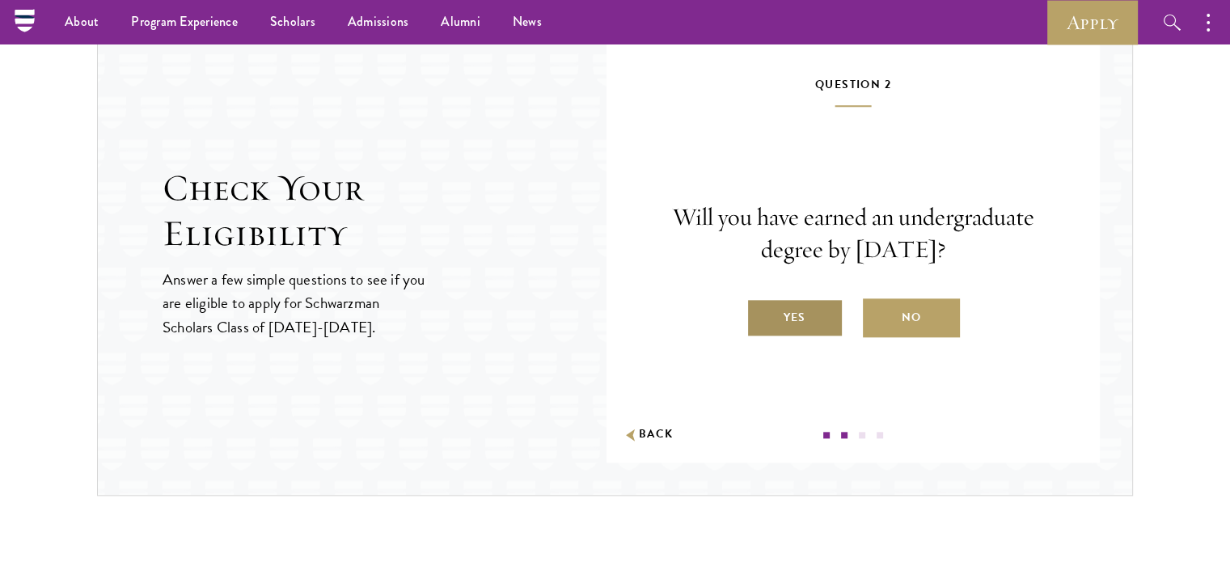
click at [801, 313] on label "Yes" at bounding box center [794, 317] width 97 height 39
click at [761, 313] on input "Yes" at bounding box center [753, 307] width 15 height 15
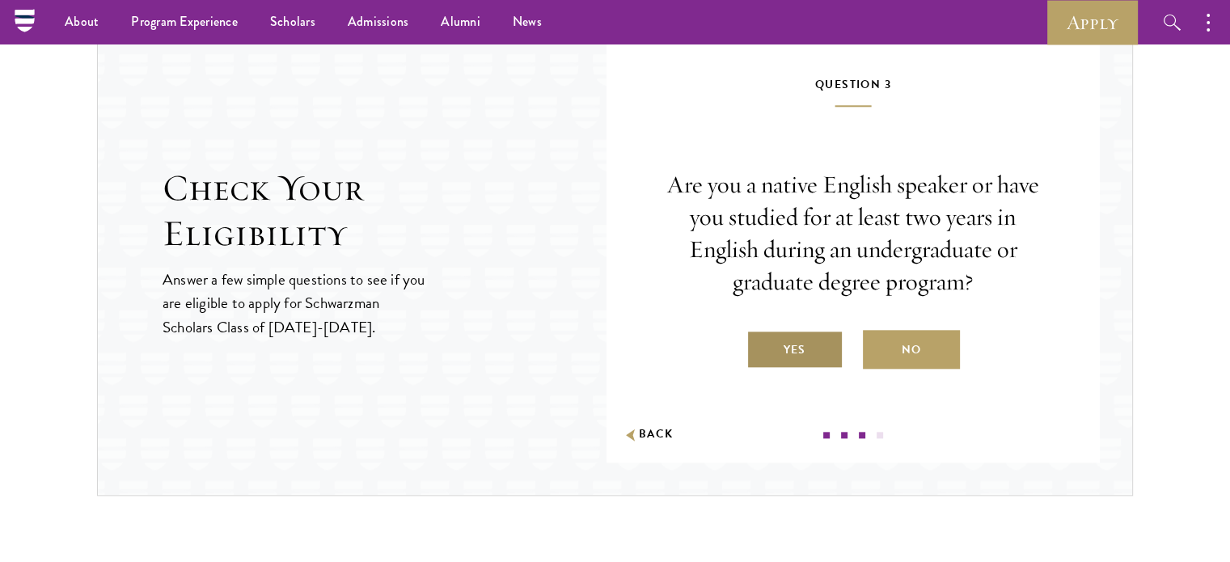
click at [799, 332] on label "Yes" at bounding box center [794, 349] width 97 height 39
click at [761, 332] on input "Yes" at bounding box center [753, 339] width 15 height 15
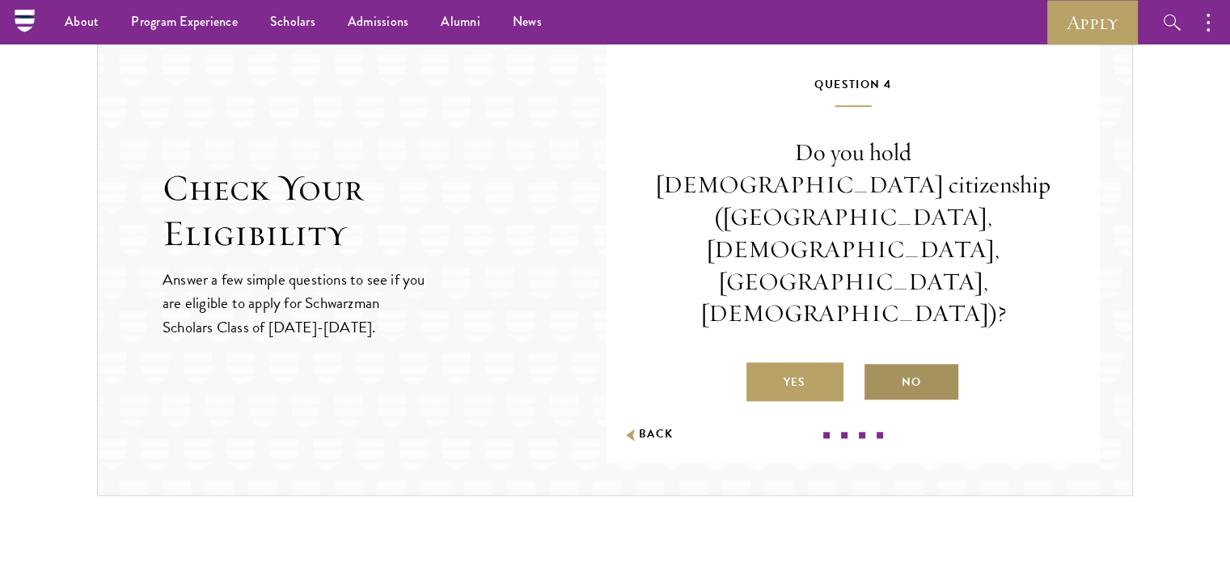
click at [895, 362] on label "No" at bounding box center [911, 381] width 97 height 39
click at [877, 365] on input "No" at bounding box center [870, 372] width 15 height 15
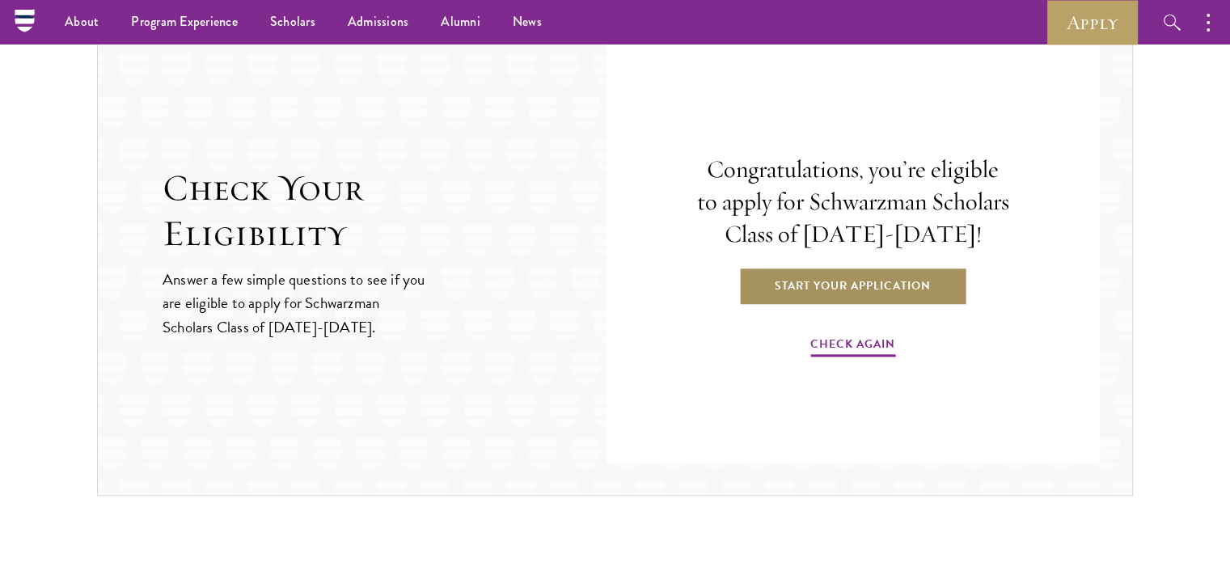
click at [862, 272] on link "Start Your Application" at bounding box center [852, 285] width 229 height 39
